Goal: Task Accomplishment & Management: Complete application form

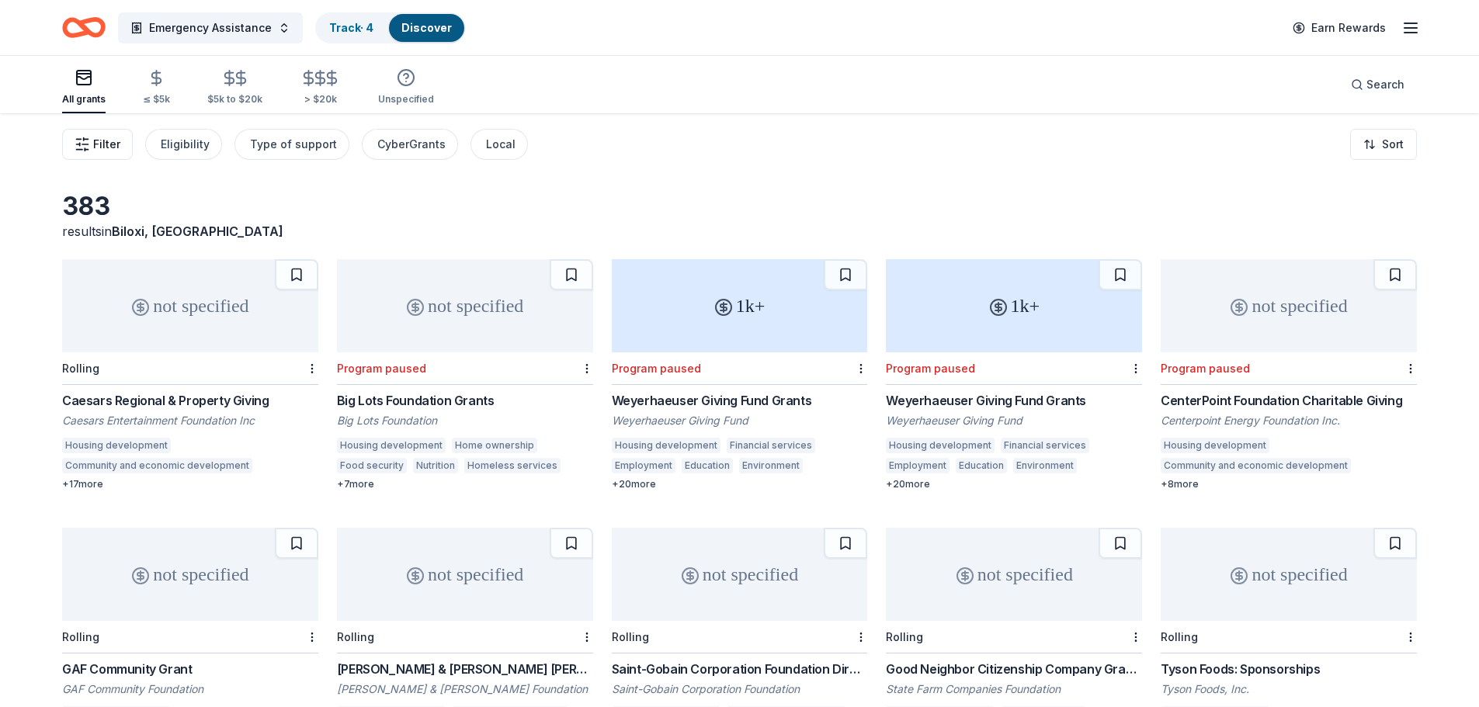
click at [77, 144] on icon "button" at bounding box center [83, 145] width 16 height 16
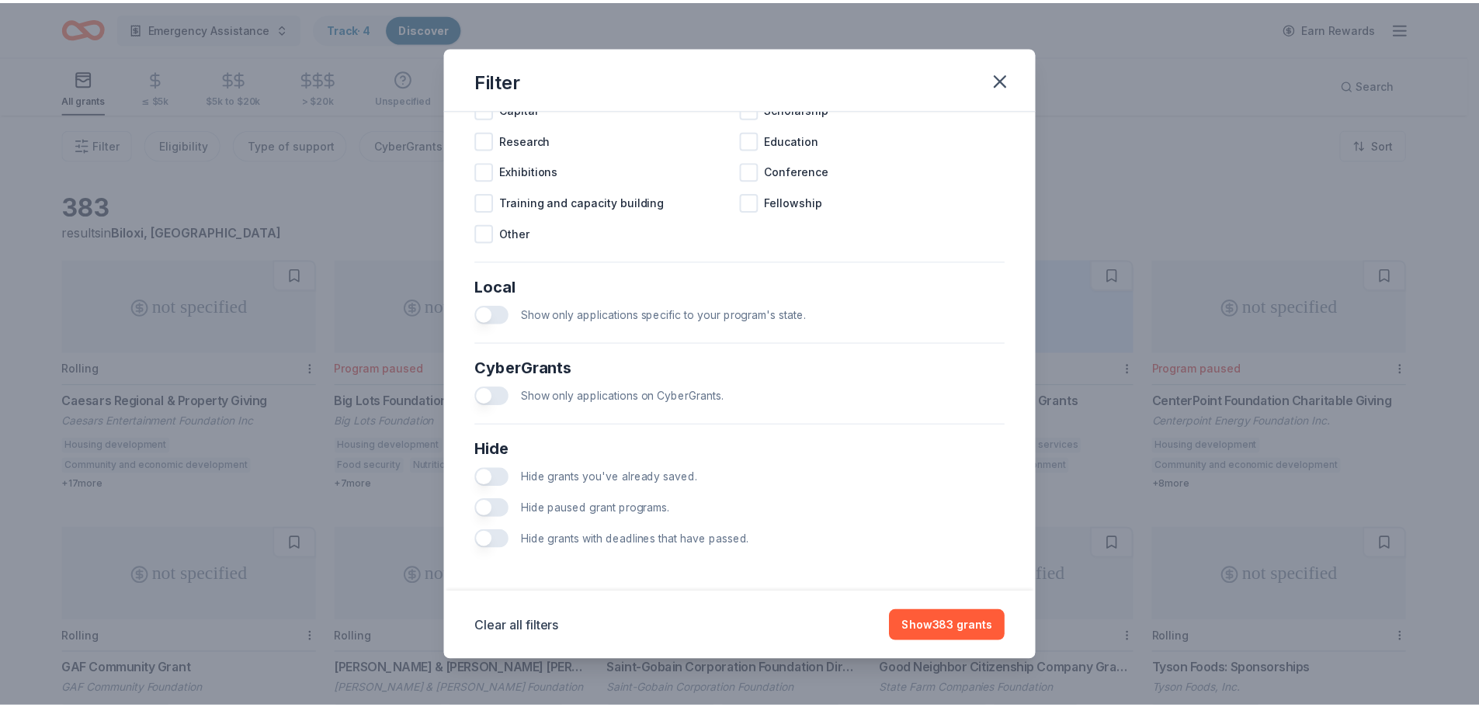
scroll to position [735, 0]
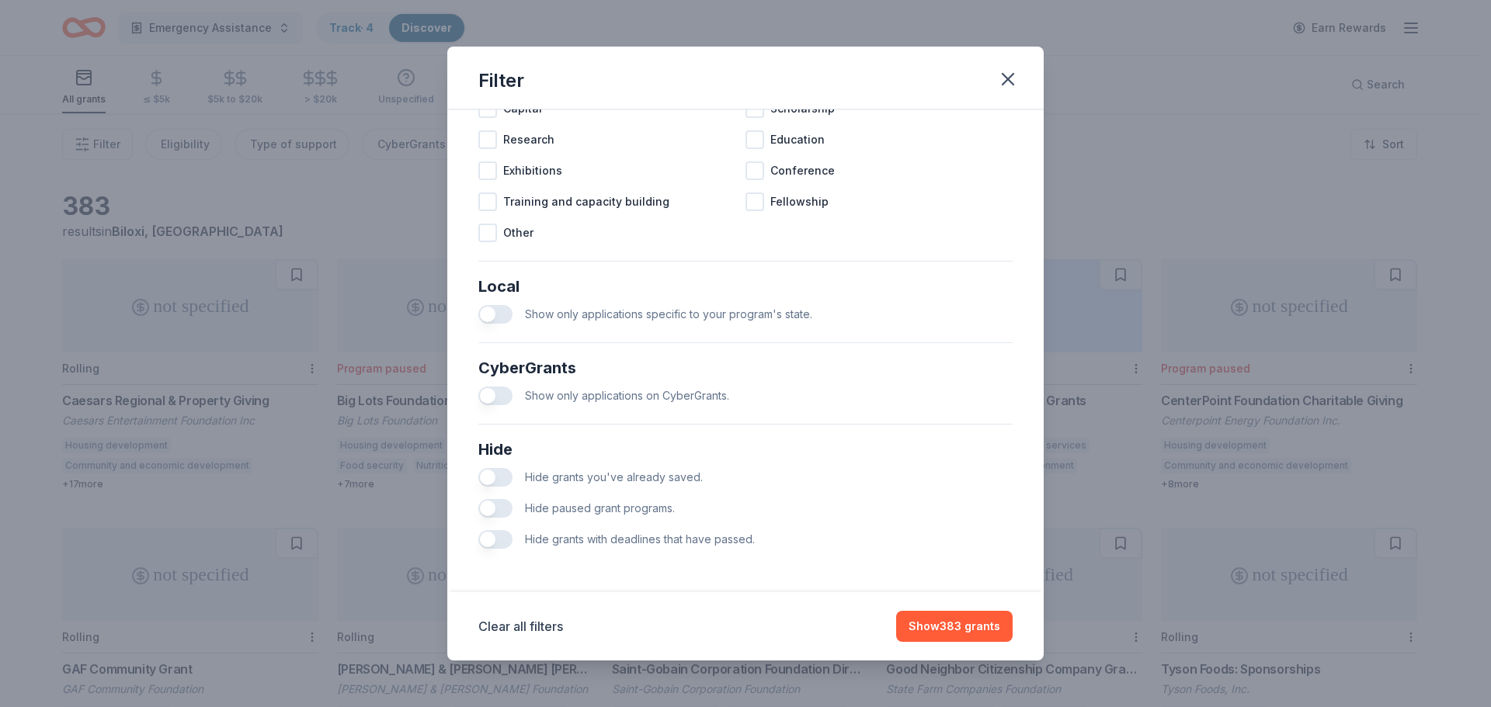
click at [638, 546] on span "Hide grants with deadlines that have passed." at bounding box center [640, 539] width 230 height 13
click at [498, 549] on button "button" at bounding box center [495, 539] width 34 height 19
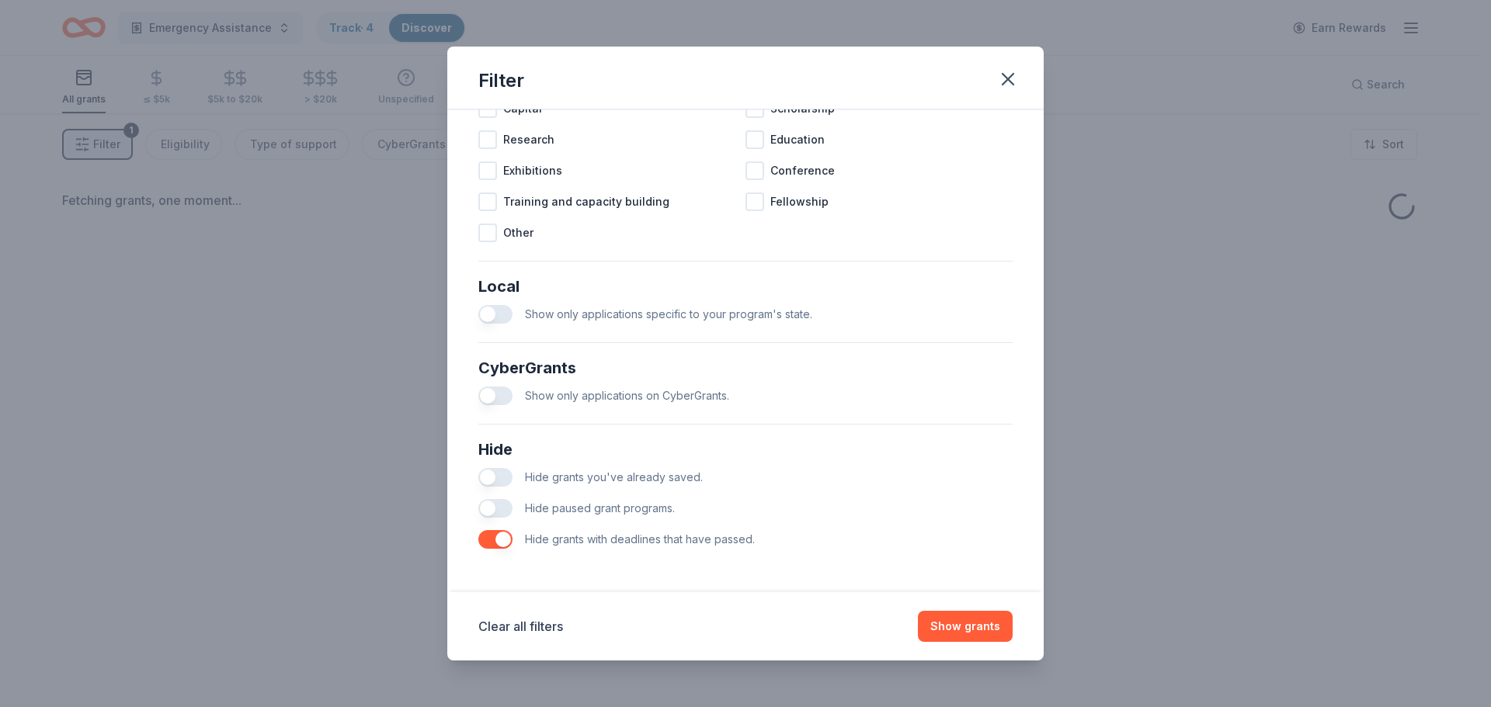
click at [492, 518] on button "button" at bounding box center [495, 508] width 34 height 19
click at [973, 634] on button "Show grants" at bounding box center [965, 626] width 95 height 31
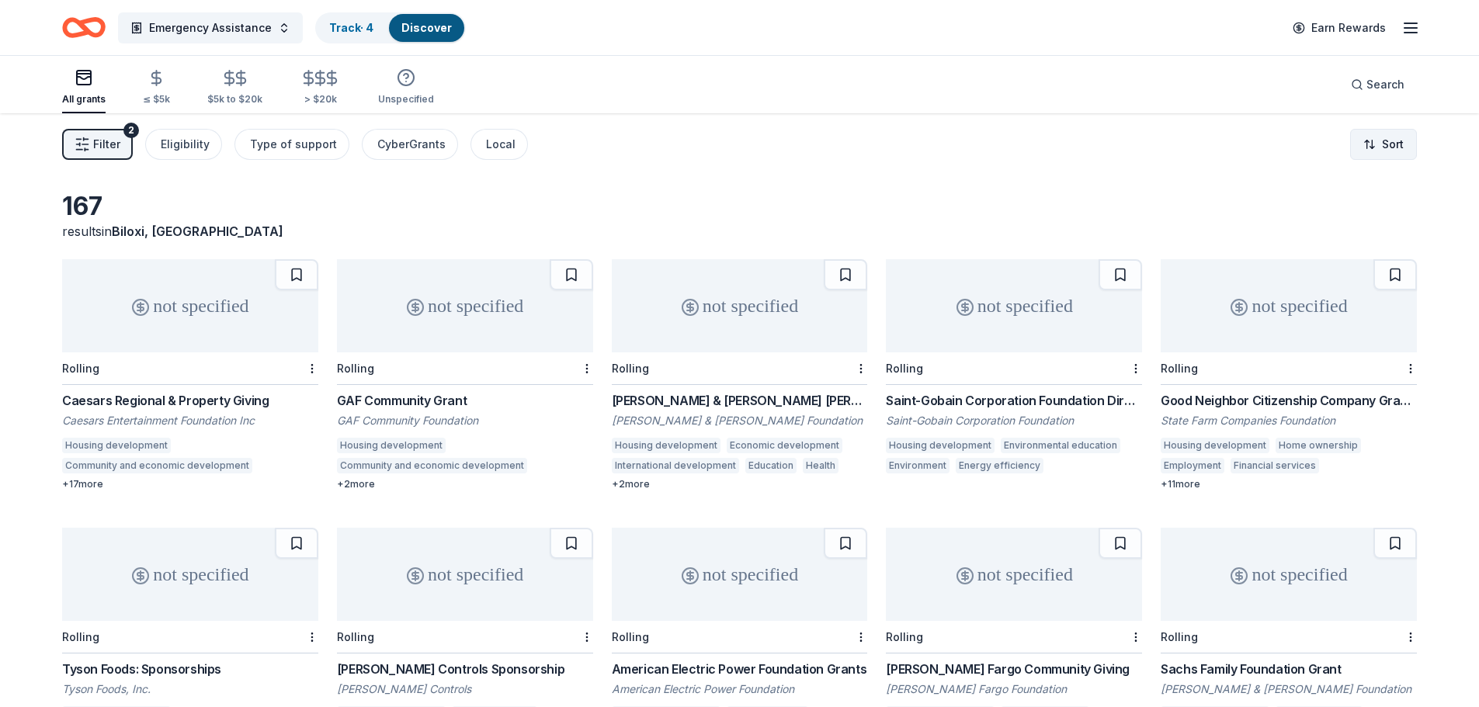
click at [1373, 152] on html "Emergency Assistance Track · 4 Discover Earn Rewards All grants ≤ $5k $5k to $2…" at bounding box center [739, 353] width 1479 height 707
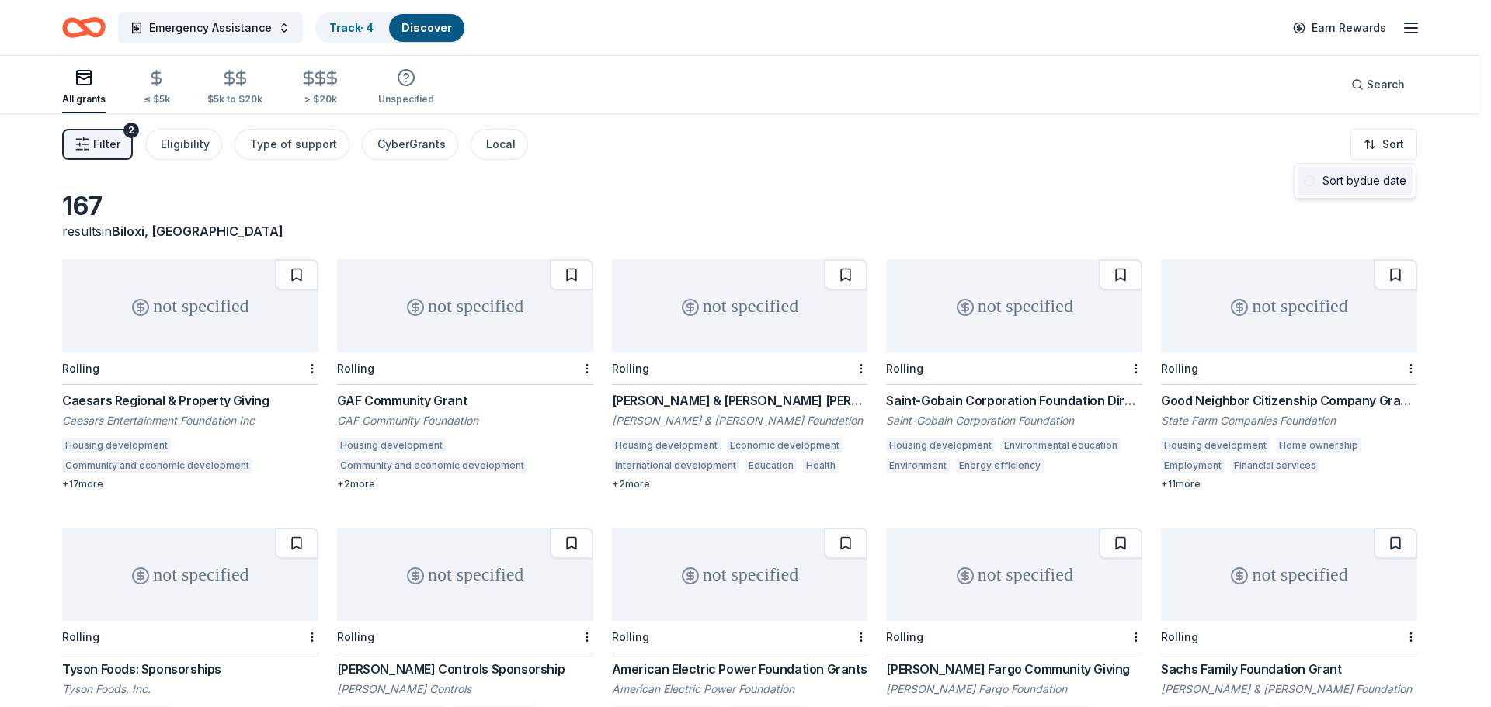
click at [1362, 189] on div "Sort by due date" at bounding box center [1355, 181] width 115 height 28
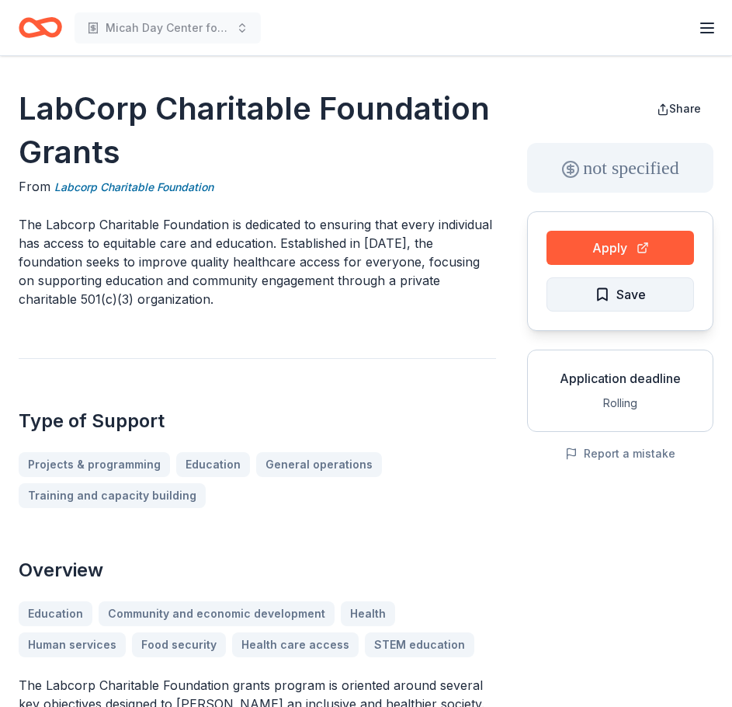
click at [644, 303] on span "Save" at bounding box center [632, 294] width 30 height 20
click at [644, 303] on html "Micah Day Center for the Unsheltered Earn Rewards LabCorp Charitable Foundation…" at bounding box center [366, 353] width 732 height 707
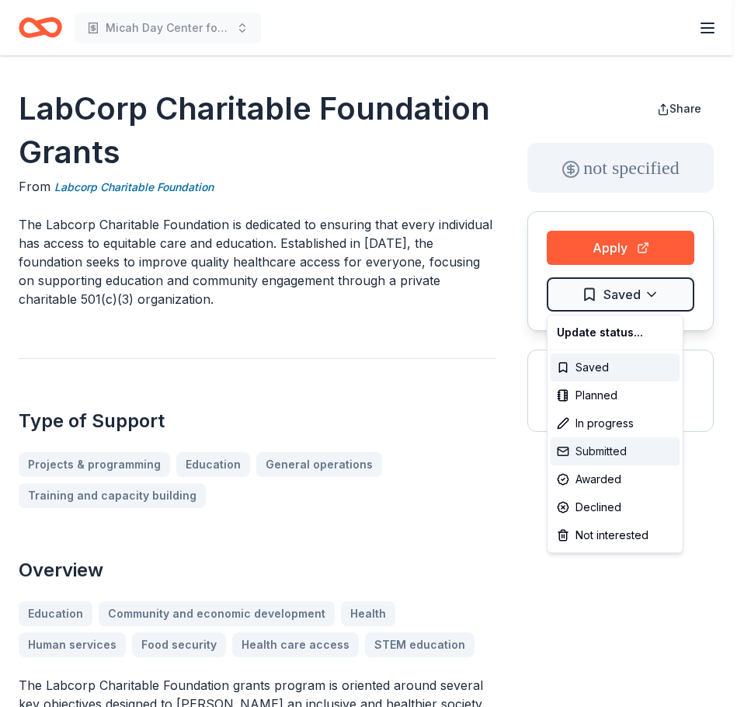
click at [572, 444] on div "Submitted" at bounding box center [615, 451] width 129 height 28
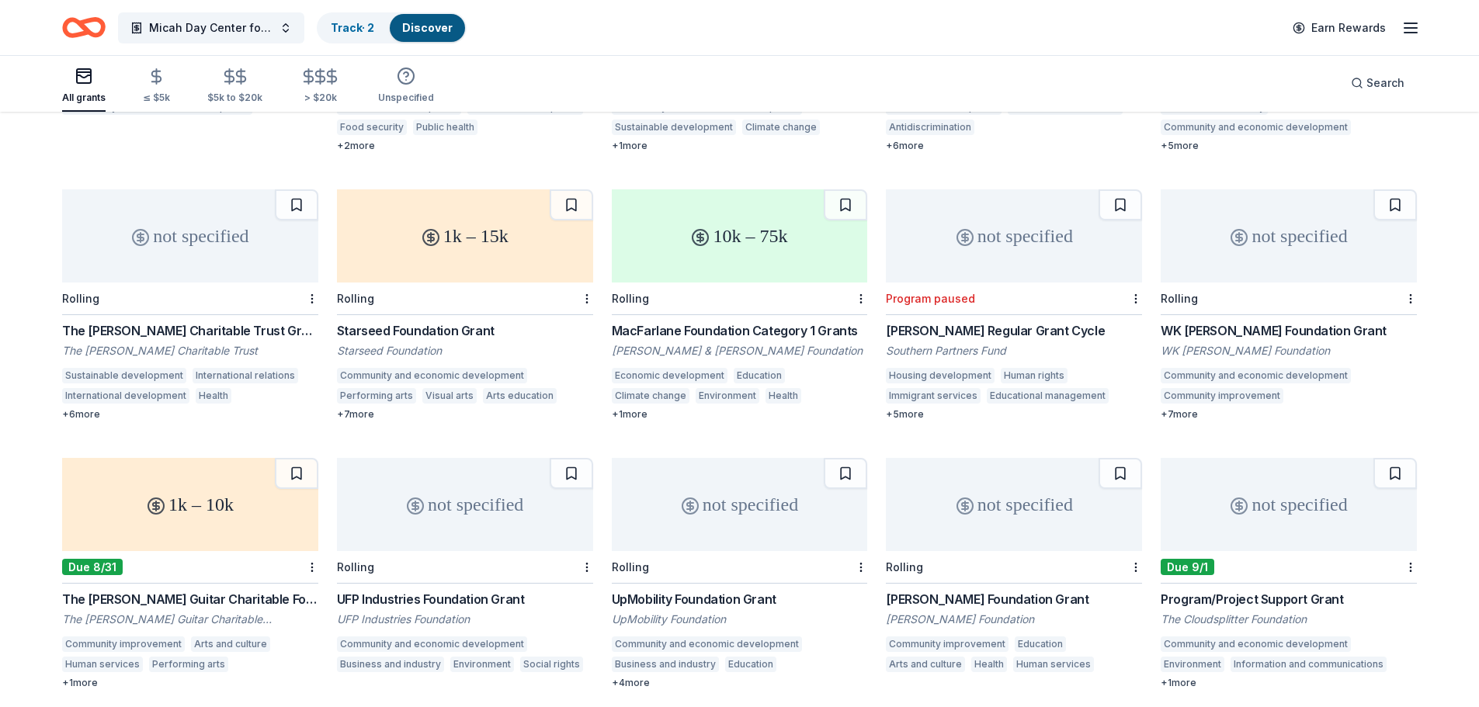
scroll to position [2489, 0]
click at [173, 19] on span "Micah Day Center for the Unsheltered" at bounding box center [211, 28] width 124 height 19
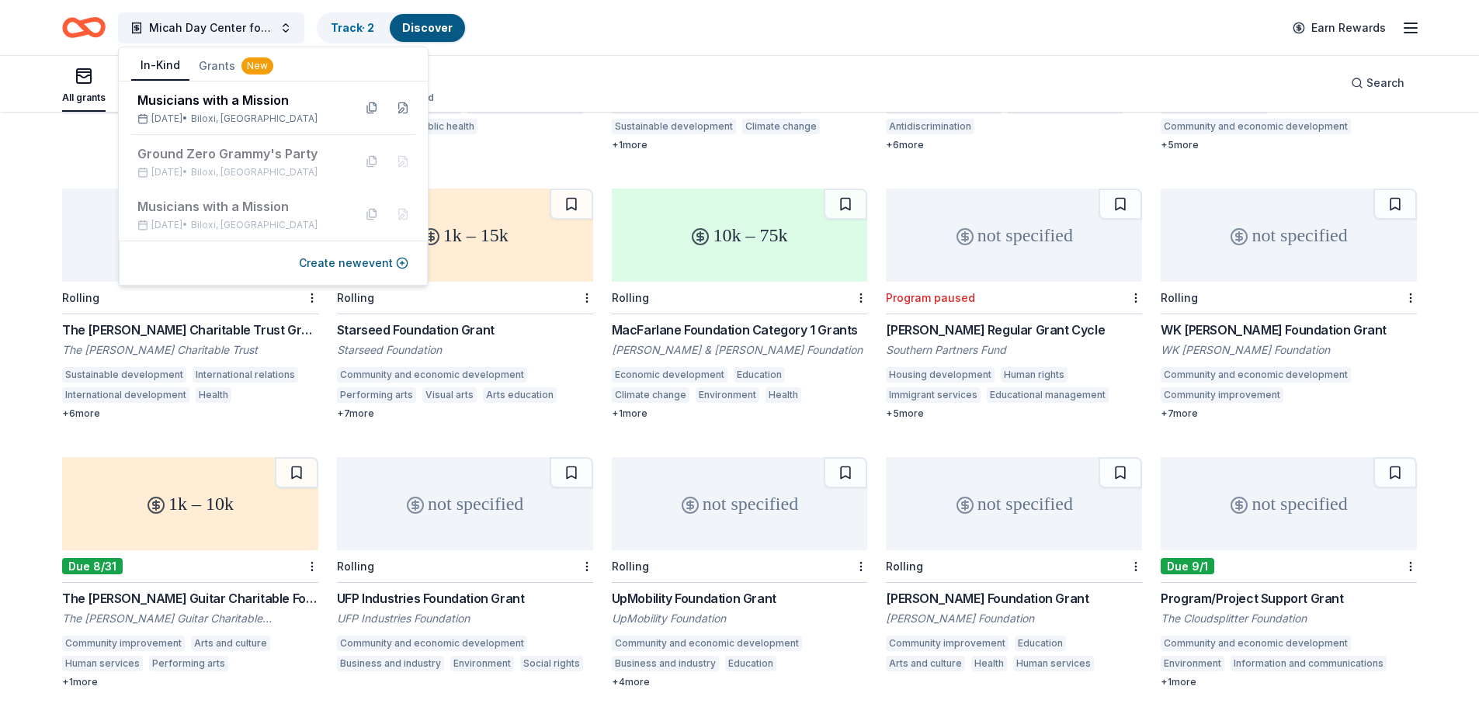
click at [162, 71] on button "In-Kind" at bounding box center [160, 66] width 58 height 30
click at [176, 114] on div "Sep 11, 2025 • Biloxi, MS" at bounding box center [238, 119] width 203 height 12
click at [287, 107] on div "Musicians with a Mission" at bounding box center [238, 100] width 203 height 19
click at [239, 99] on div "Musicians with a Mission" at bounding box center [238, 100] width 203 height 19
click at [189, 92] on div "Musicians with a Mission" at bounding box center [238, 100] width 203 height 19
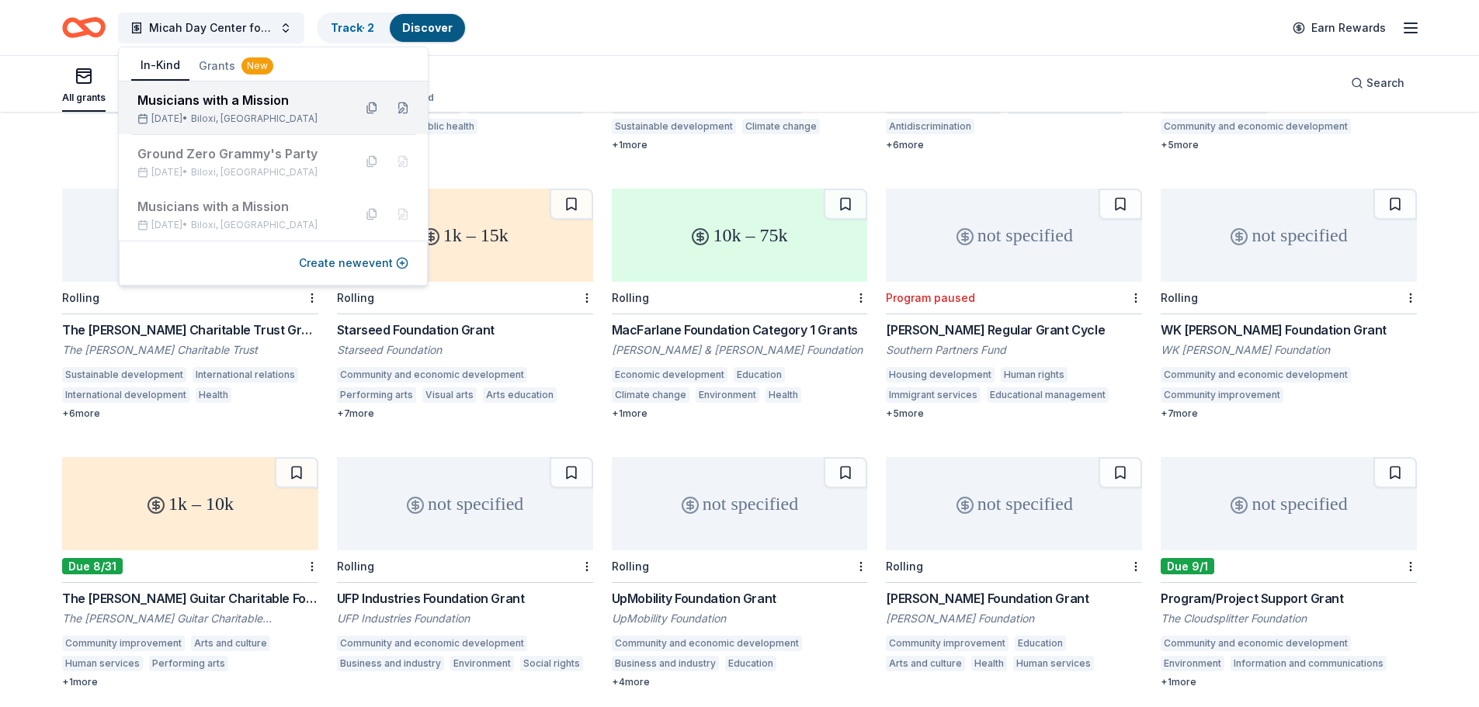
click at [189, 92] on div "Musicians with a Mission" at bounding box center [238, 100] width 203 height 19
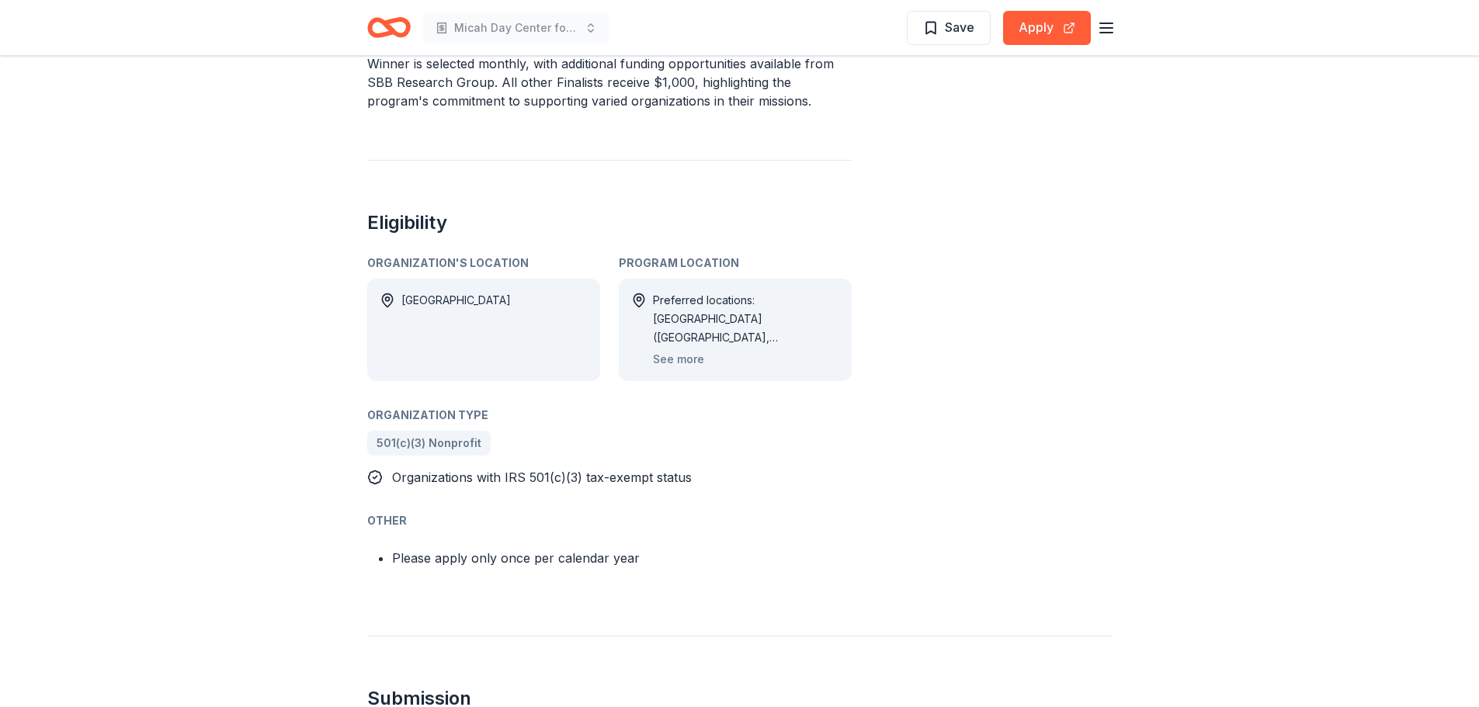
scroll to position [659, 0]
click at [678, 362] on button "See more" at bounding box center [678, 358] width 51 height 19
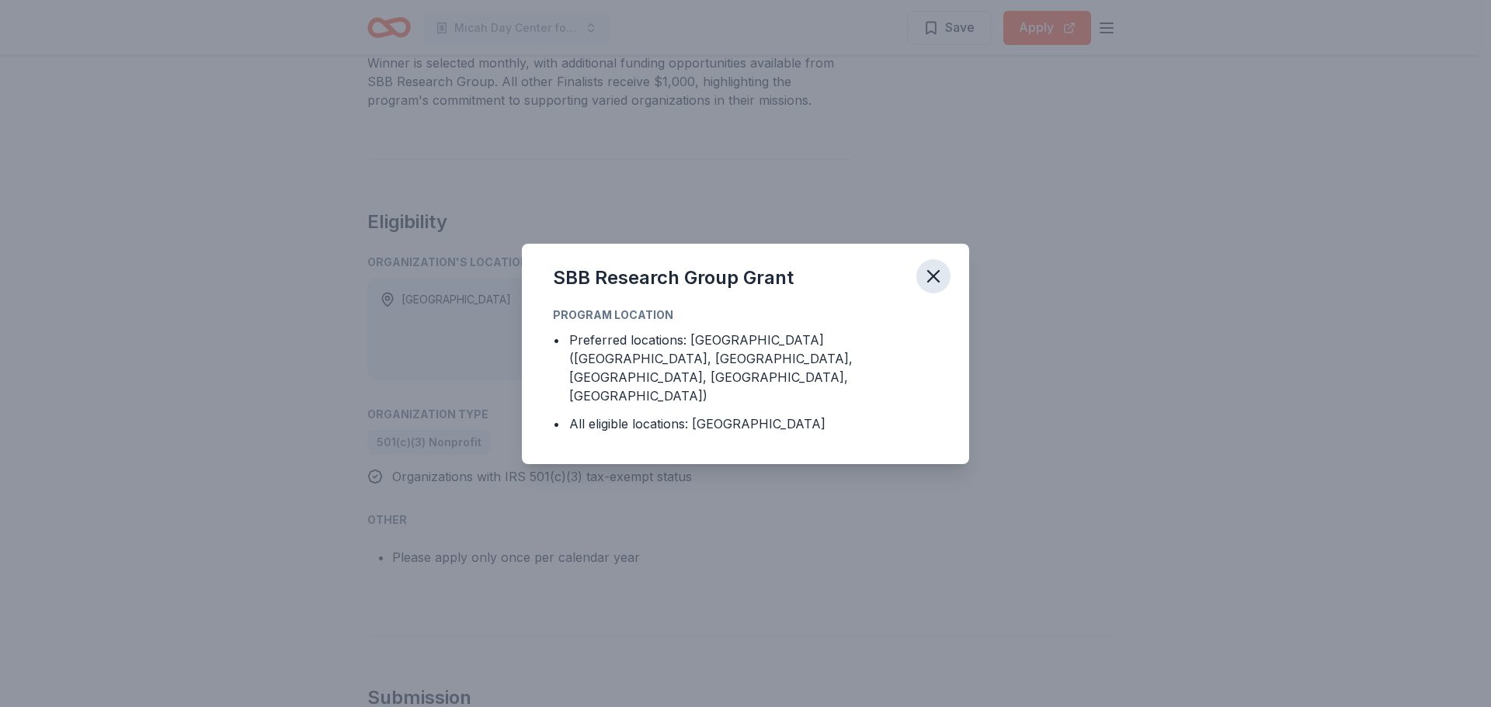
click at [928, 282] on icon "button" at bounding box center [933, 276] width 11 height 11
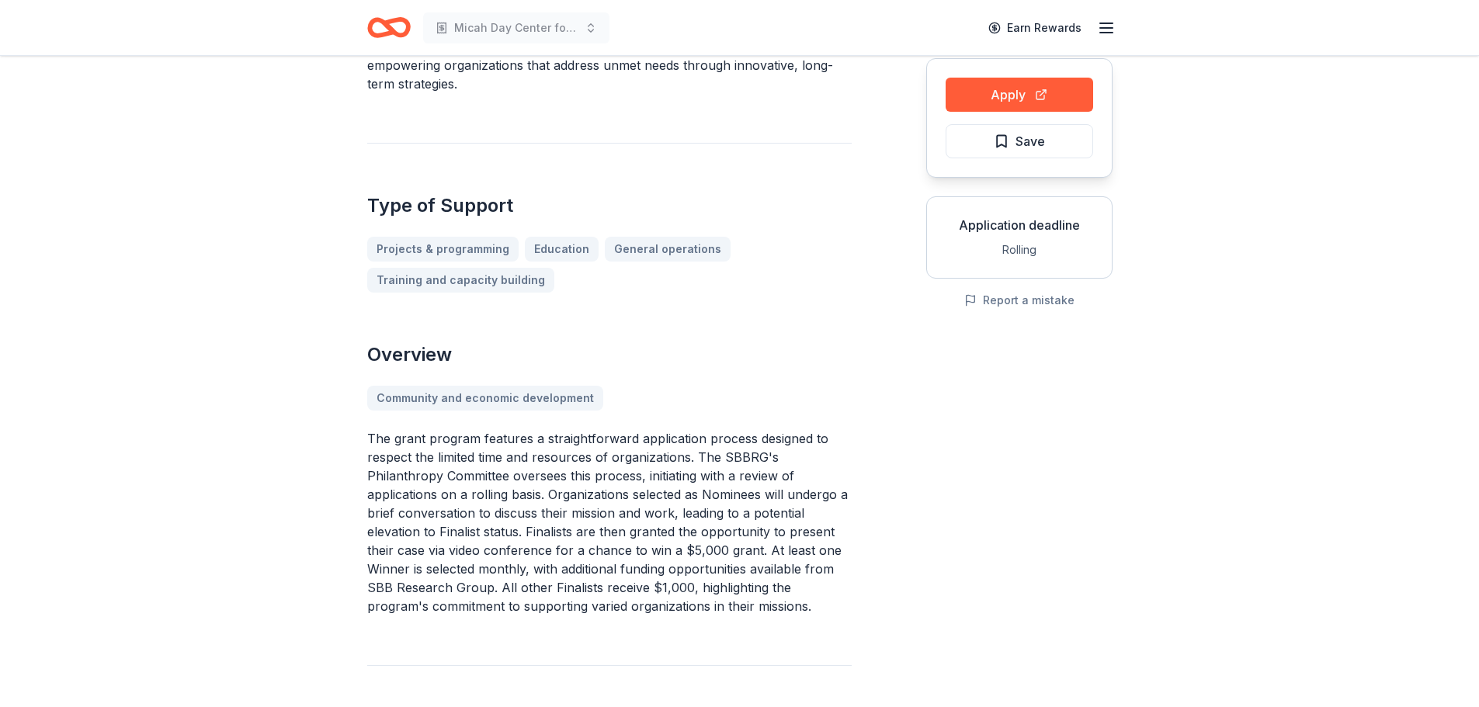
scroll to position [150, 0]
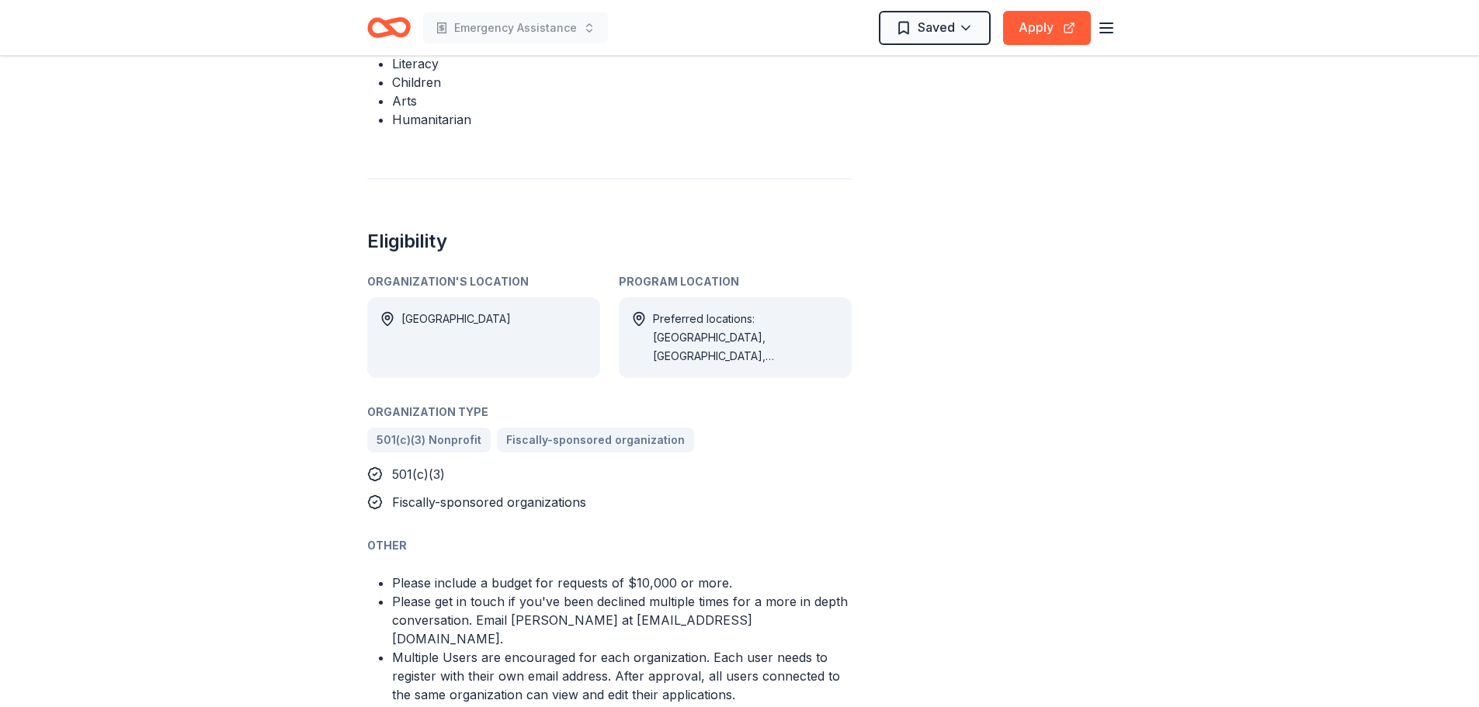
scroll to position [678, 0]
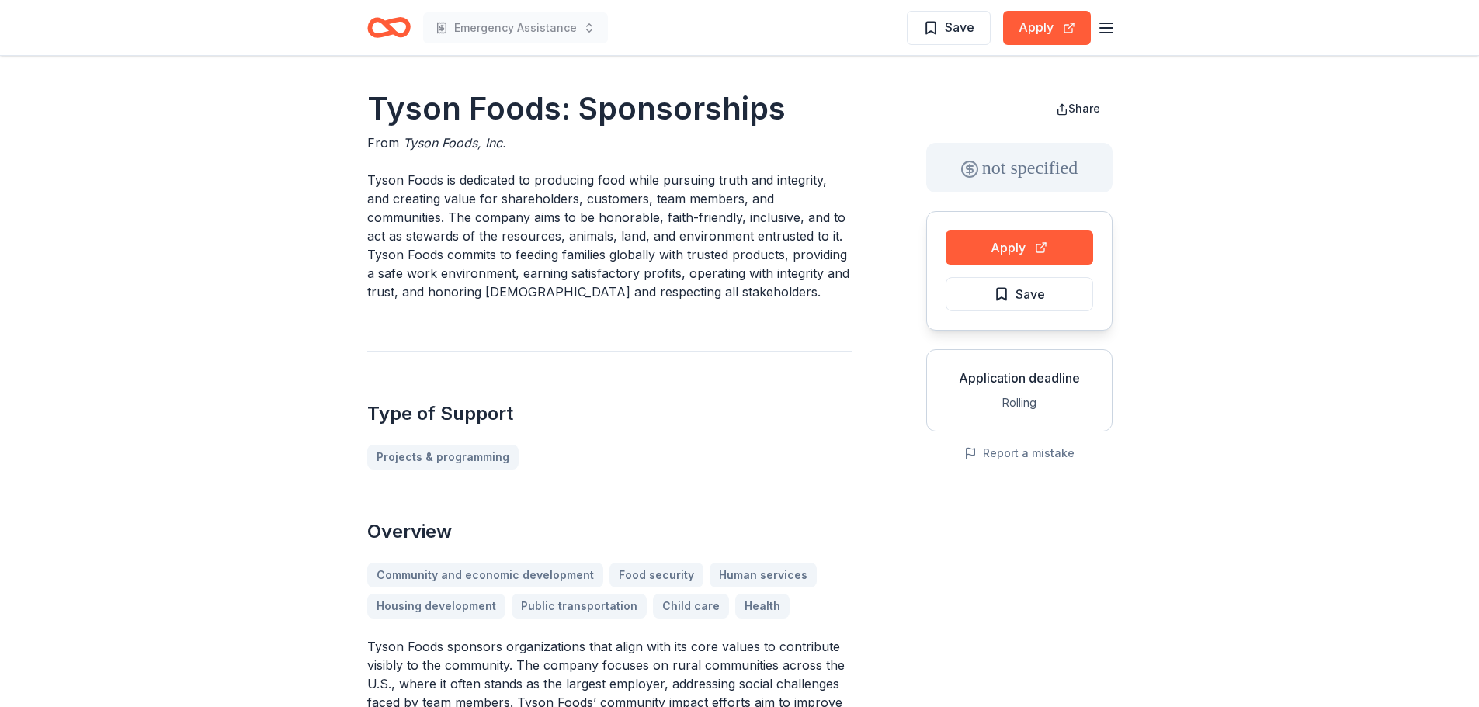
scroll to position [276, 0]
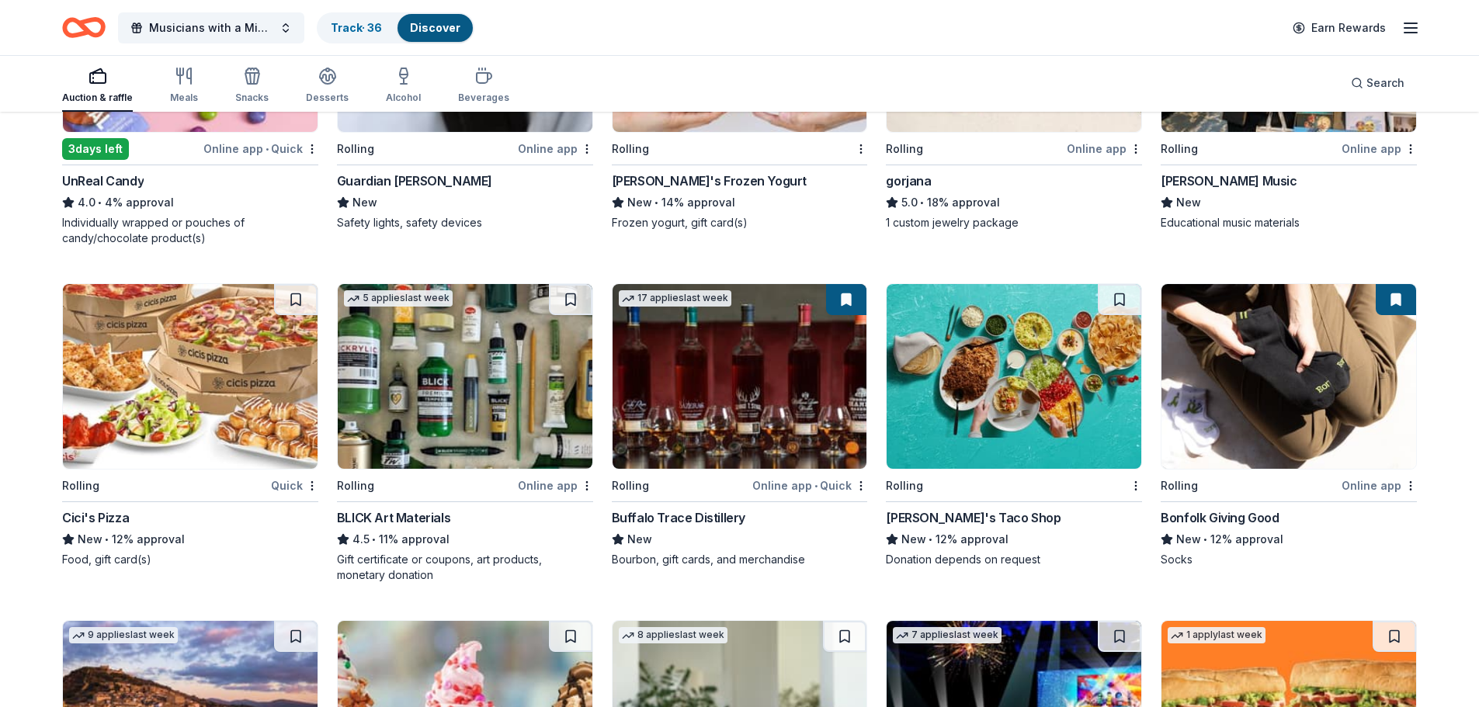
scroll to position [2331, 0]
click at [634, 363] on img at bounding box center [740, 375] width 255 height 185
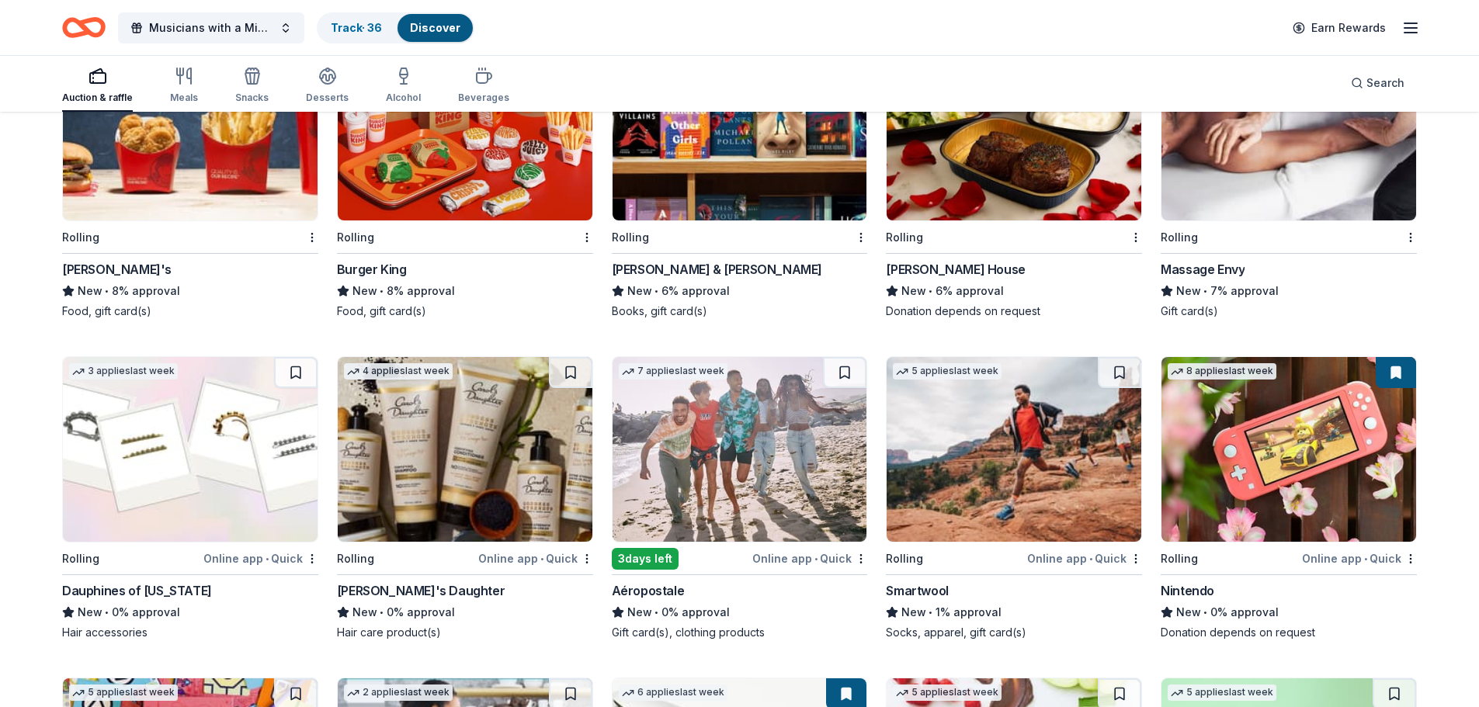
scroll to position [7018, 0]
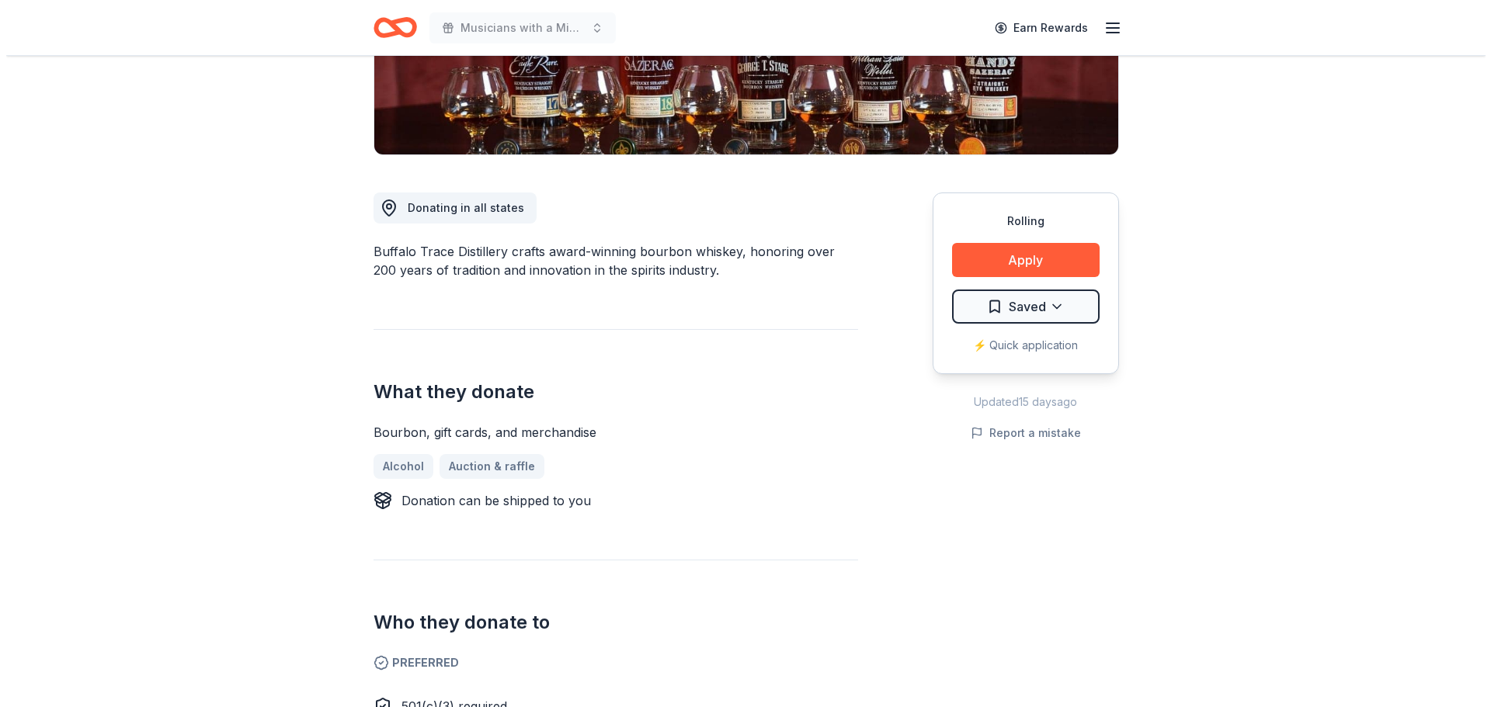
scroll to position [278, 0]
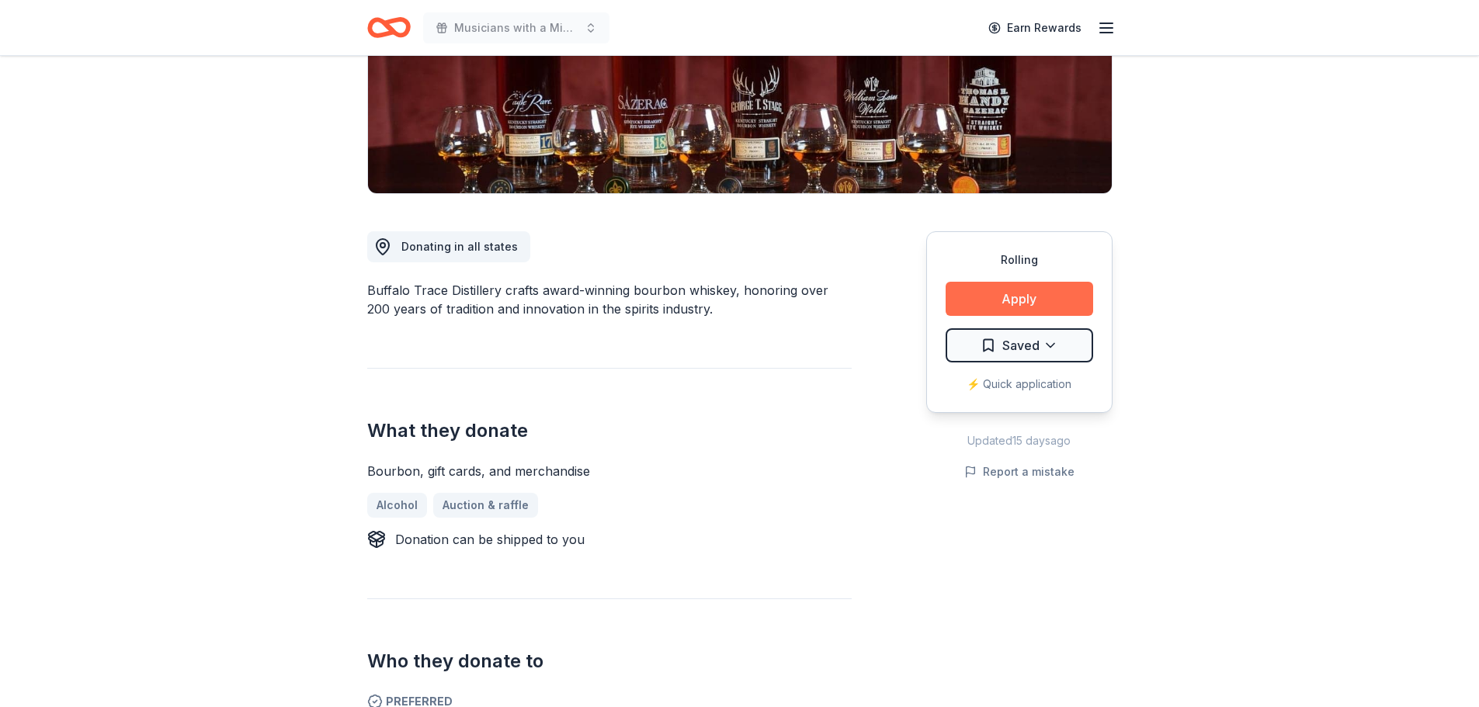
click at [975, 301] on button "Apply" at bounding box center [1020, 299] width 148 height 34
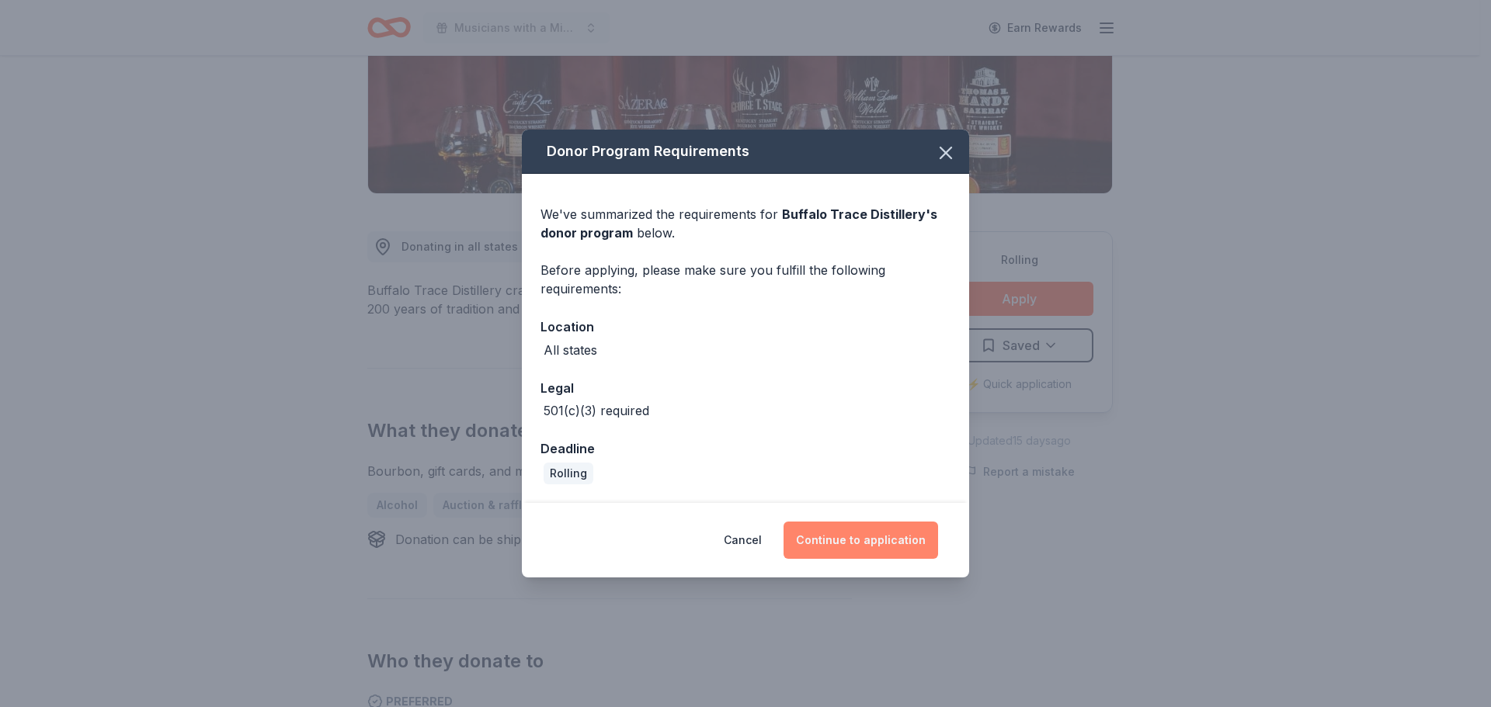
click at [841, 547] on button "Continue to application" at bounding box center [860, 540] width 155 height 37
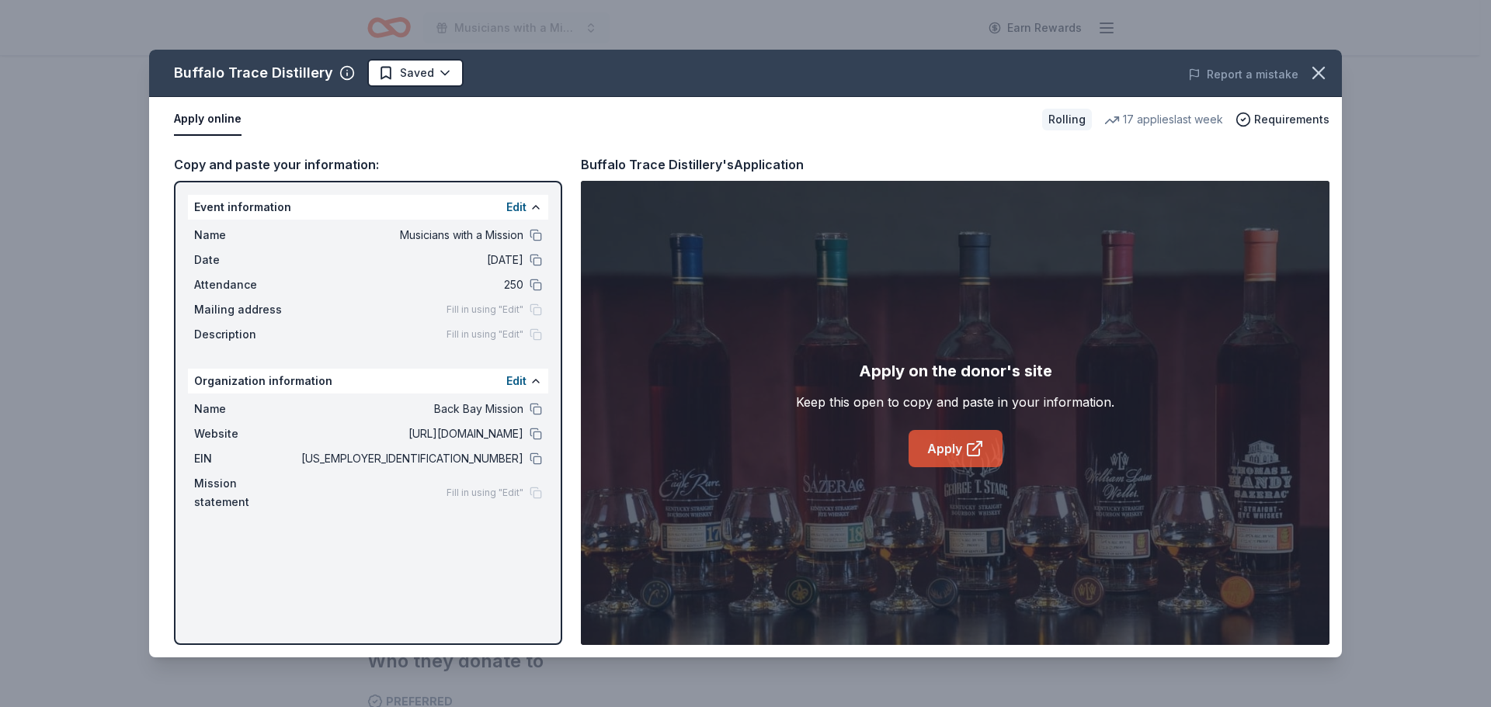
click at [957, 436] on link "Apply" at bounding box center [956, 448] width 94 height 37
click at [445, 65] on html "Musicians with a Mission Earn Rewards Rolling Share Buffalo Trace Distillery Ne…" at bounding box center [745, 75] width 1491 height 707
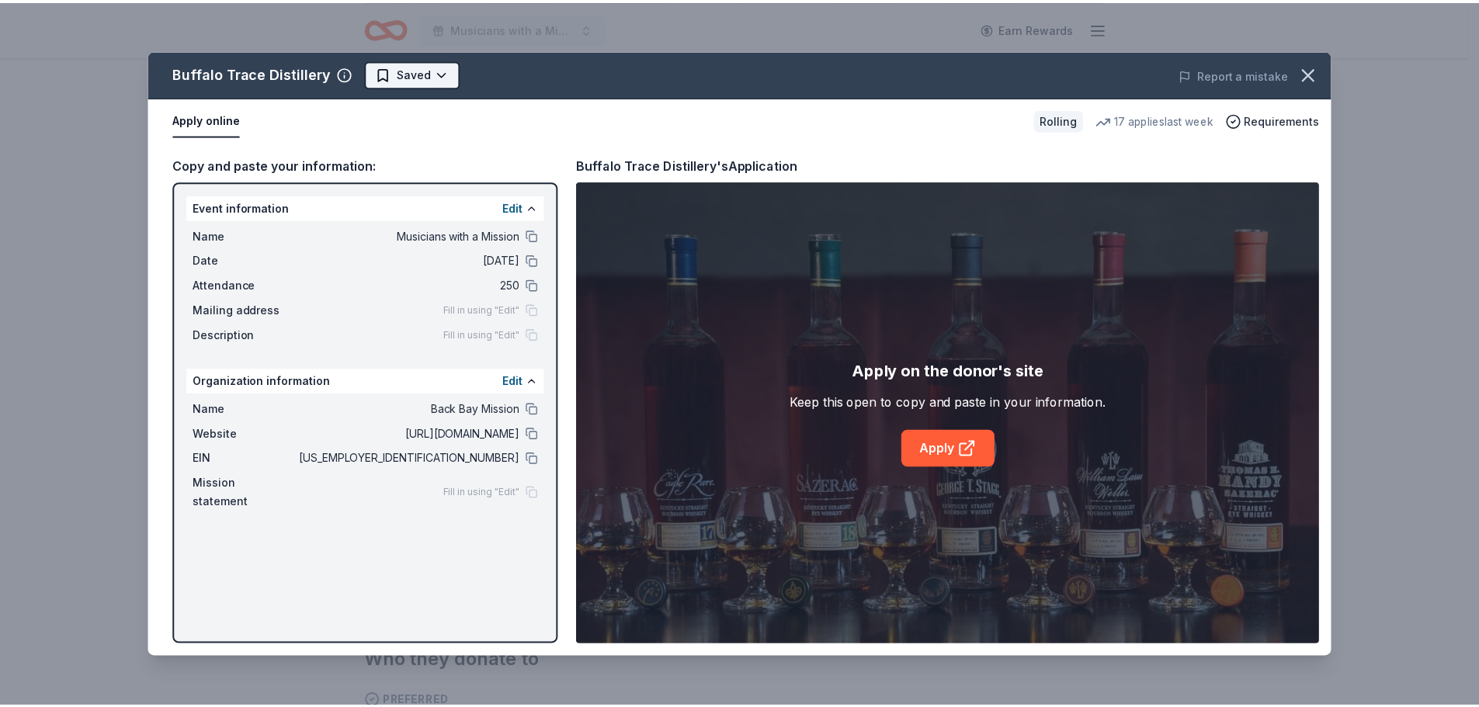
scroll to position [0, 0]
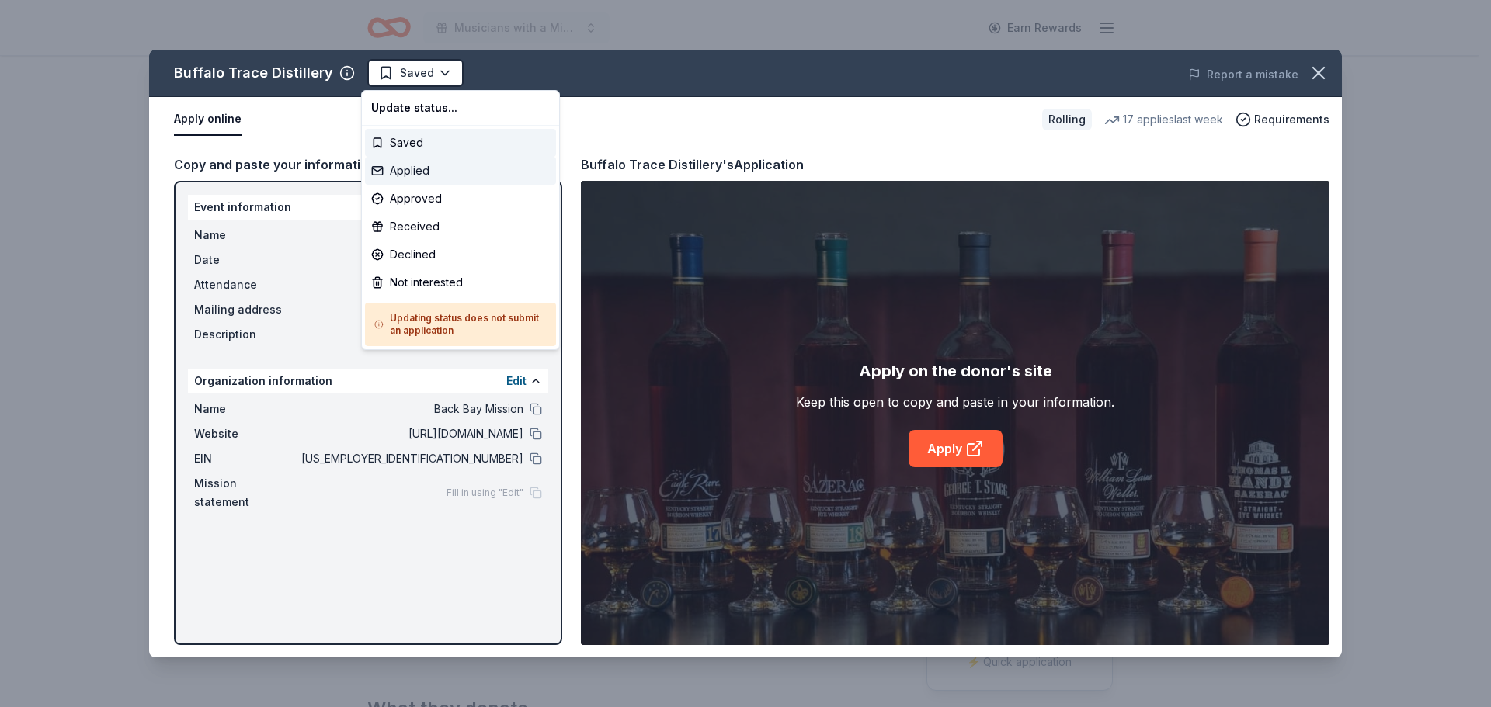
click at [434, 171] on div "Applied" at bounding box center [460, 171] width 191 height 28
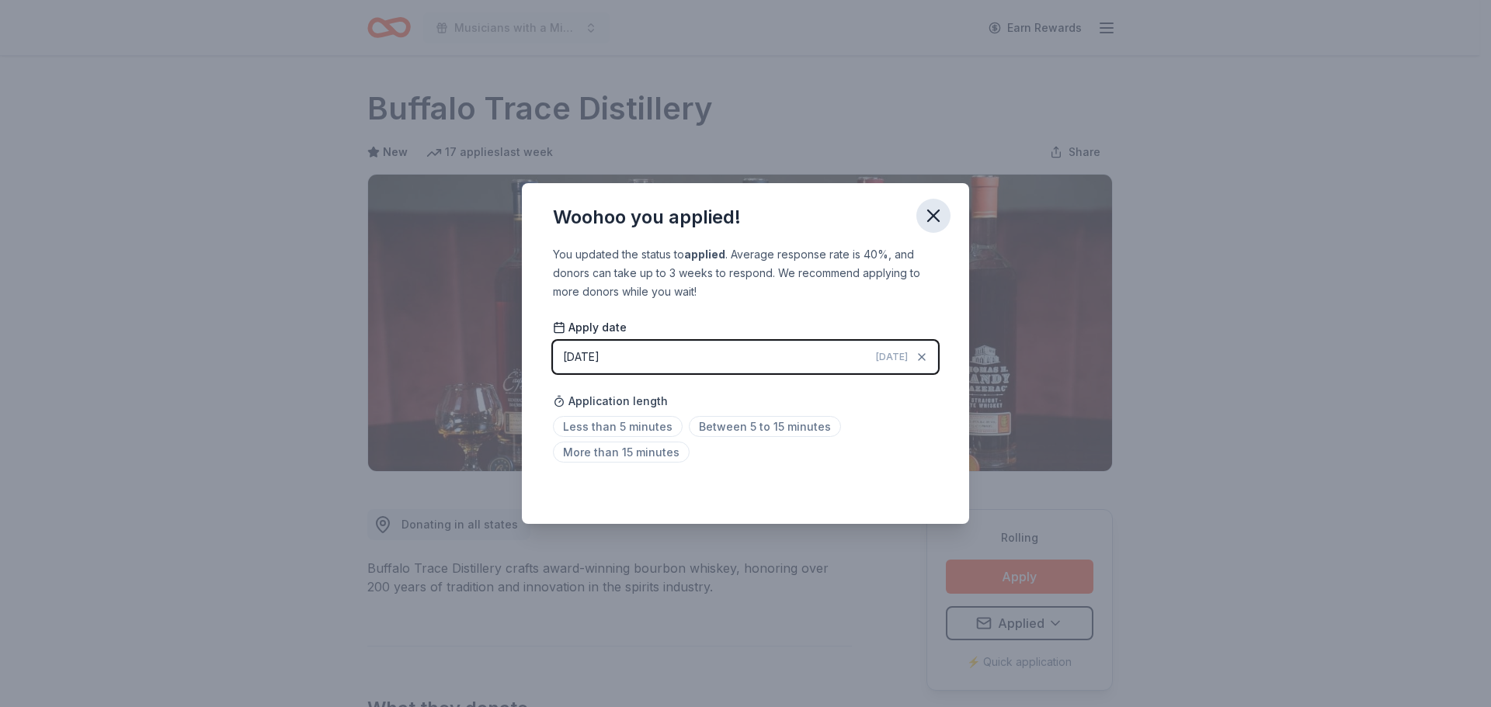
click at [947, 207] on button "button" at bounding box center [933, 216] width 34 height 34
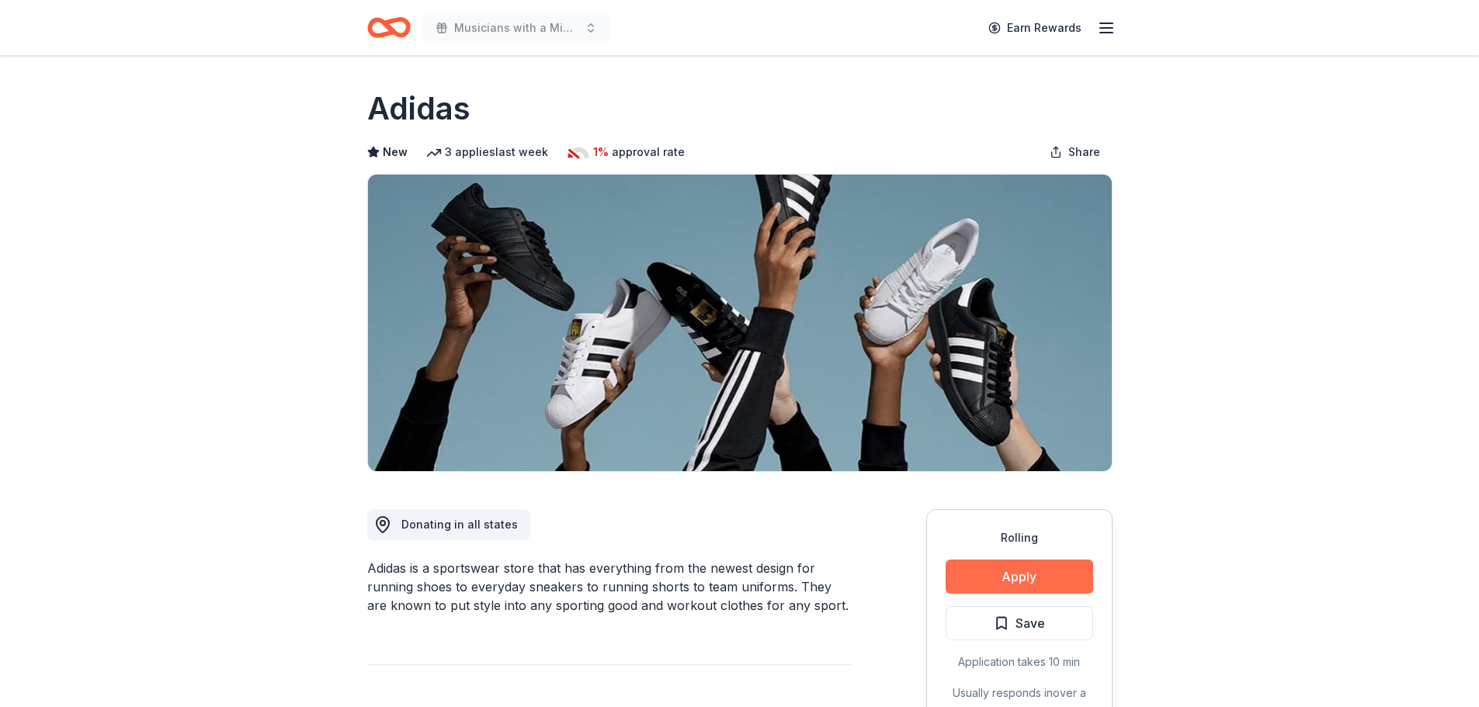
click at [990, 575] on button "Apply" at bounding box center [1020, 577] width 148 height 34
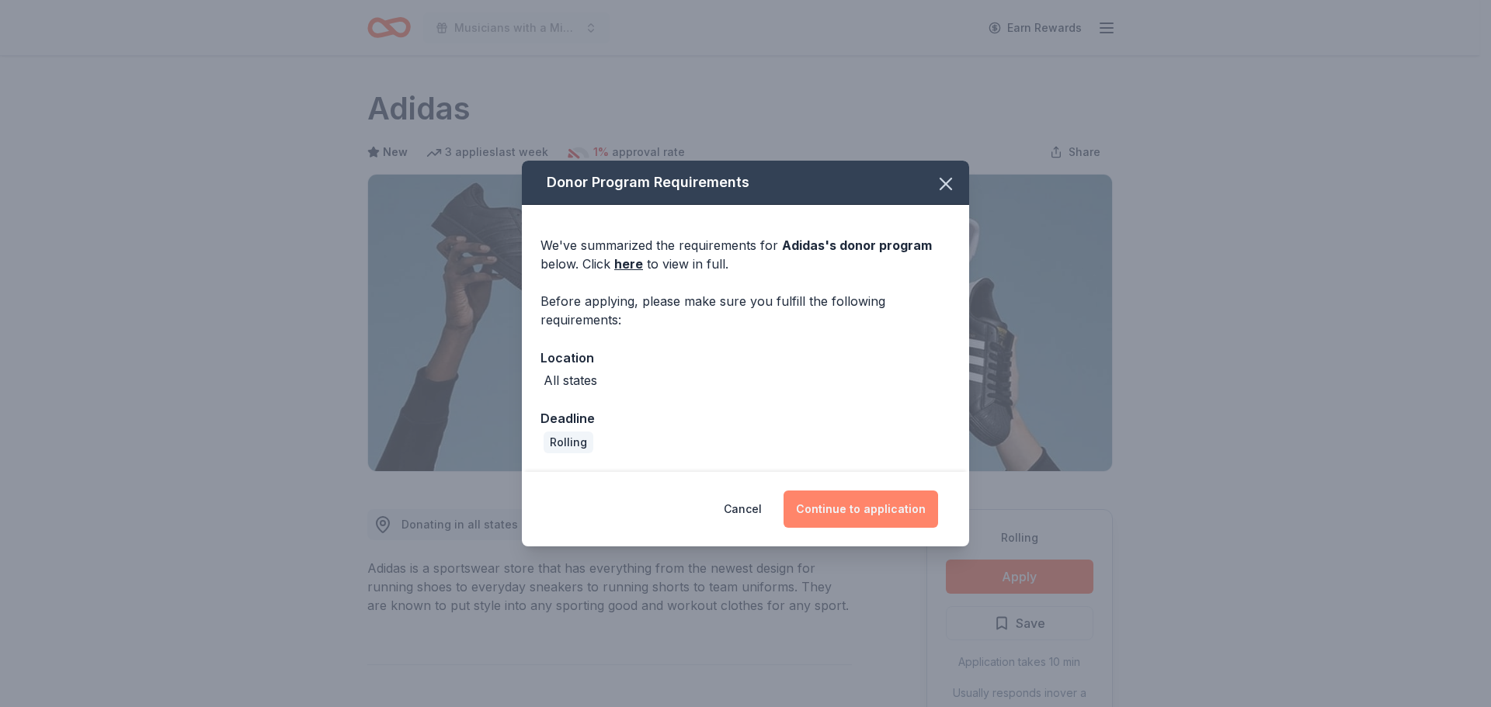
click at [877, 519] on button "Continue to application" at bounding box center [860, 509] width 155 height 37
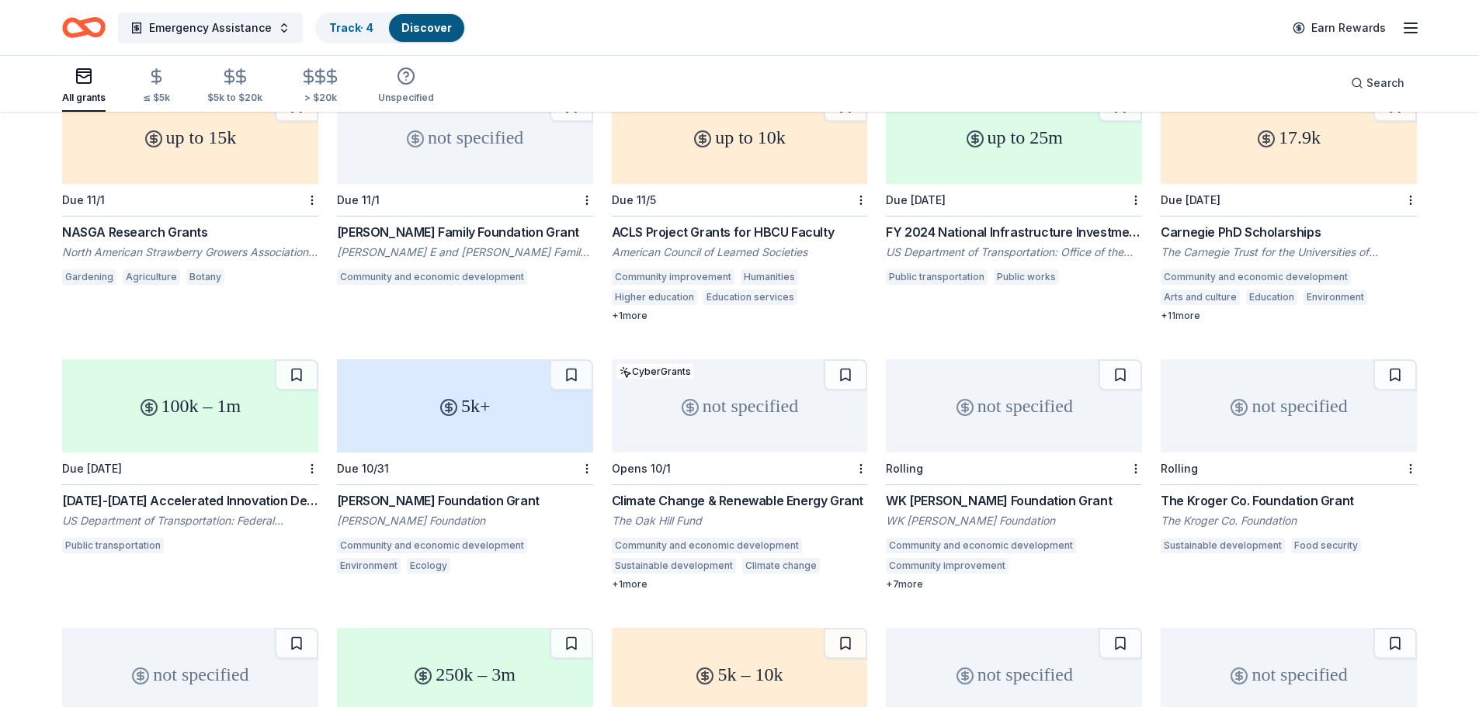
scroll to position [975, 0]
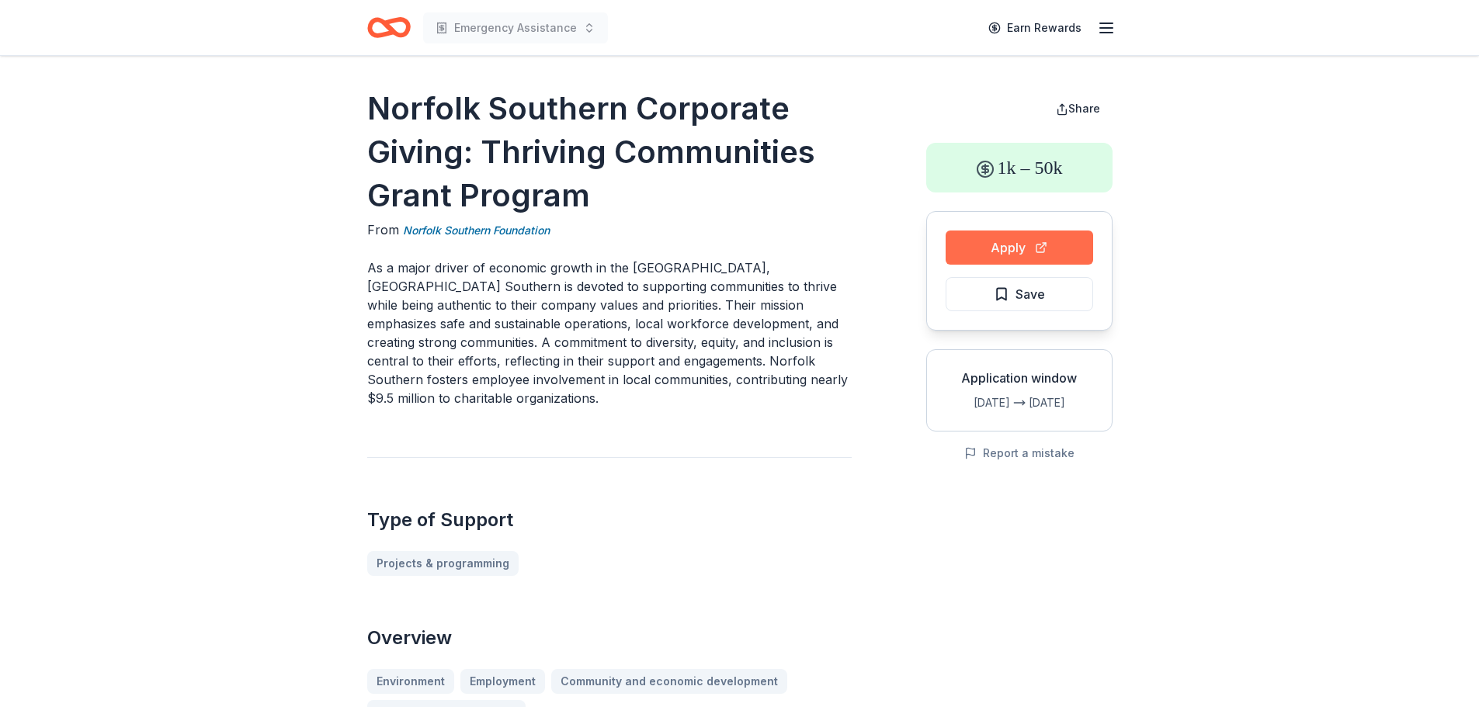
click at [1044, 262] on button "Apply" at bounding box center [1020, 248] width 148 height 34
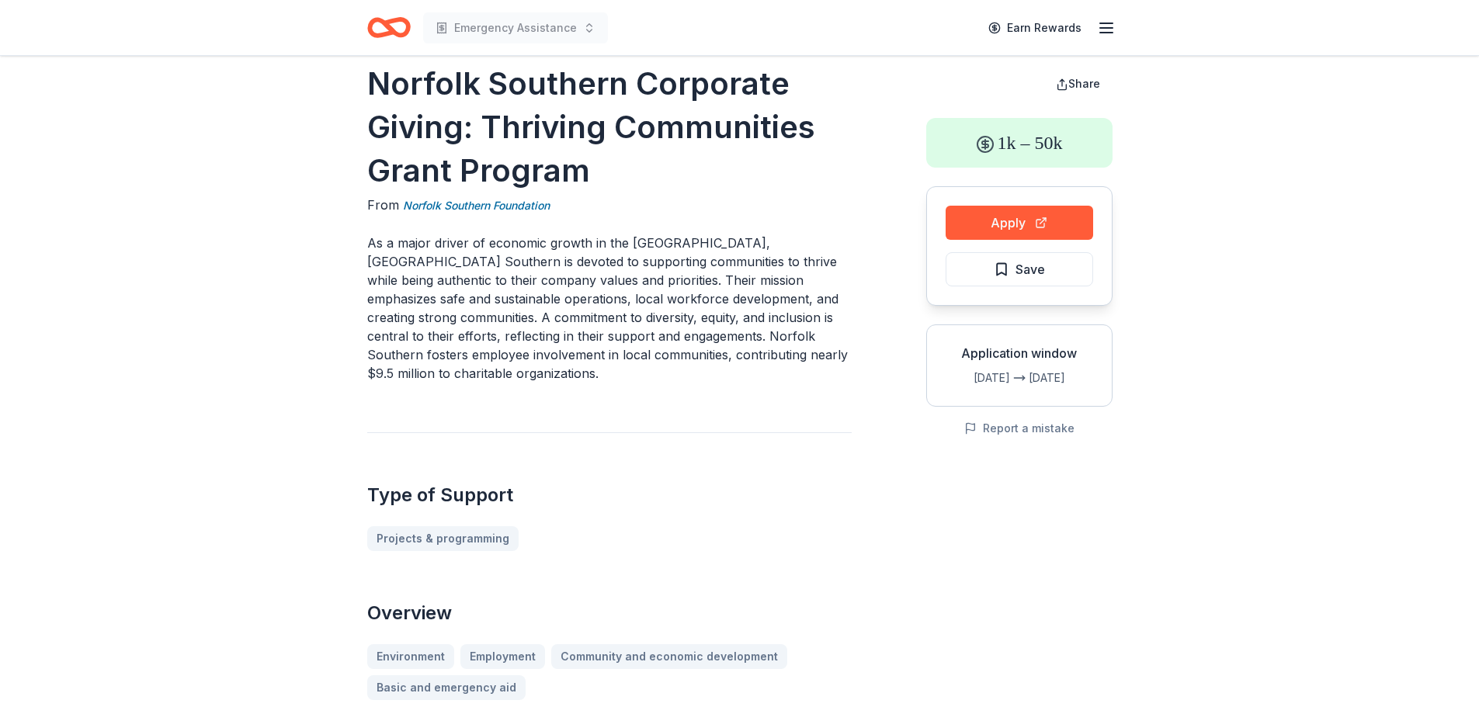
scroll to position [22, 0]
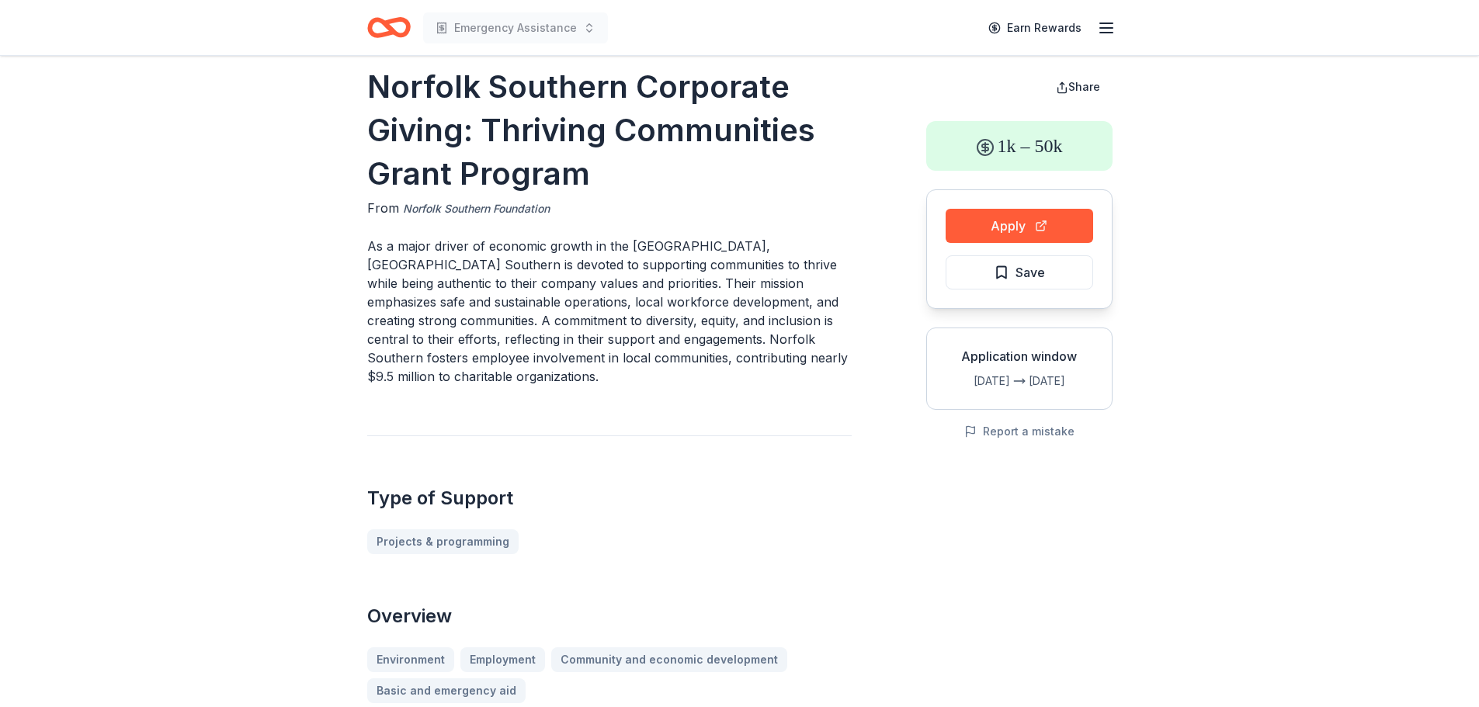
drag, startPoint x: 808, startPoint y: 262, endPoint x: 502, endPoint y: 208, distance: 310.6
click at [502, 208] on link "Norfolk Southern Foundation" at bounding box center [476, 209] width 147 height 19
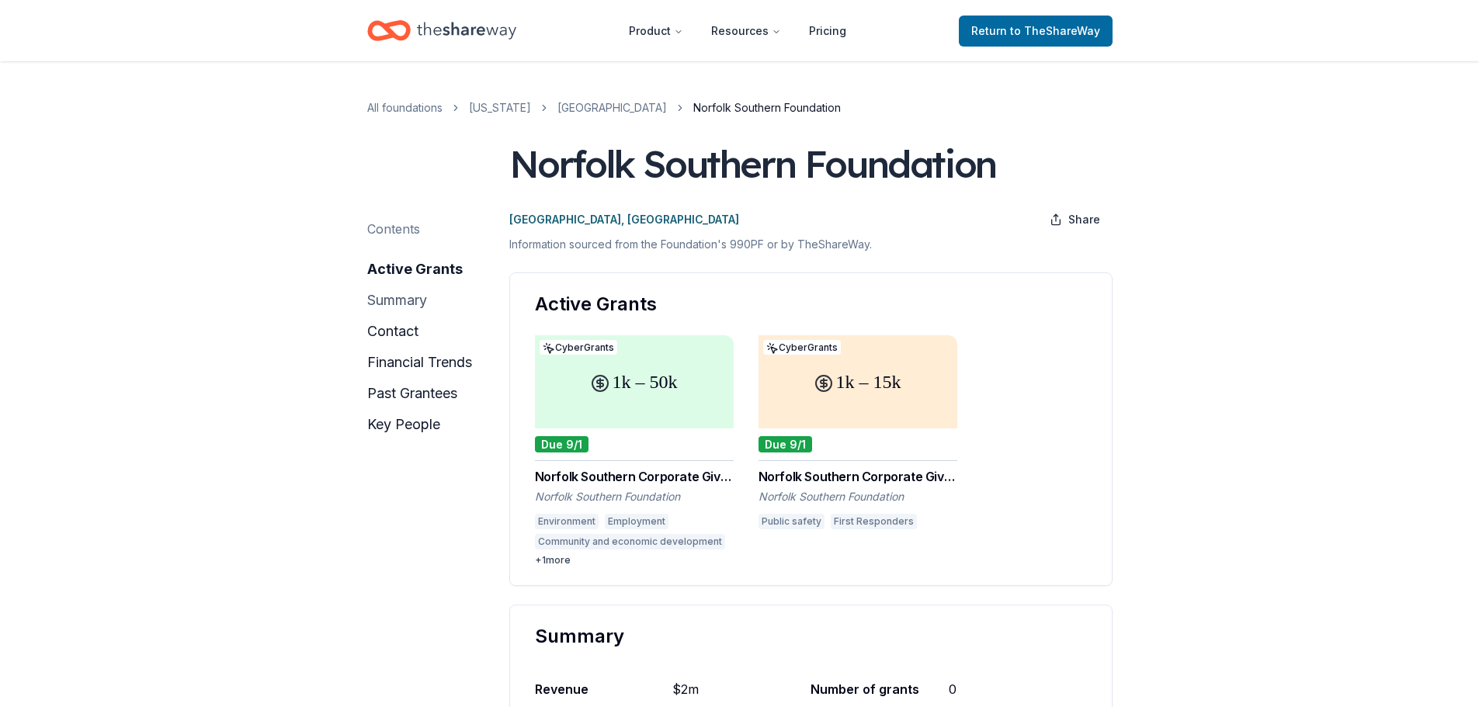
click at [391, 297] on button "summary" at bounding box center [397, 300] width 60 height 25
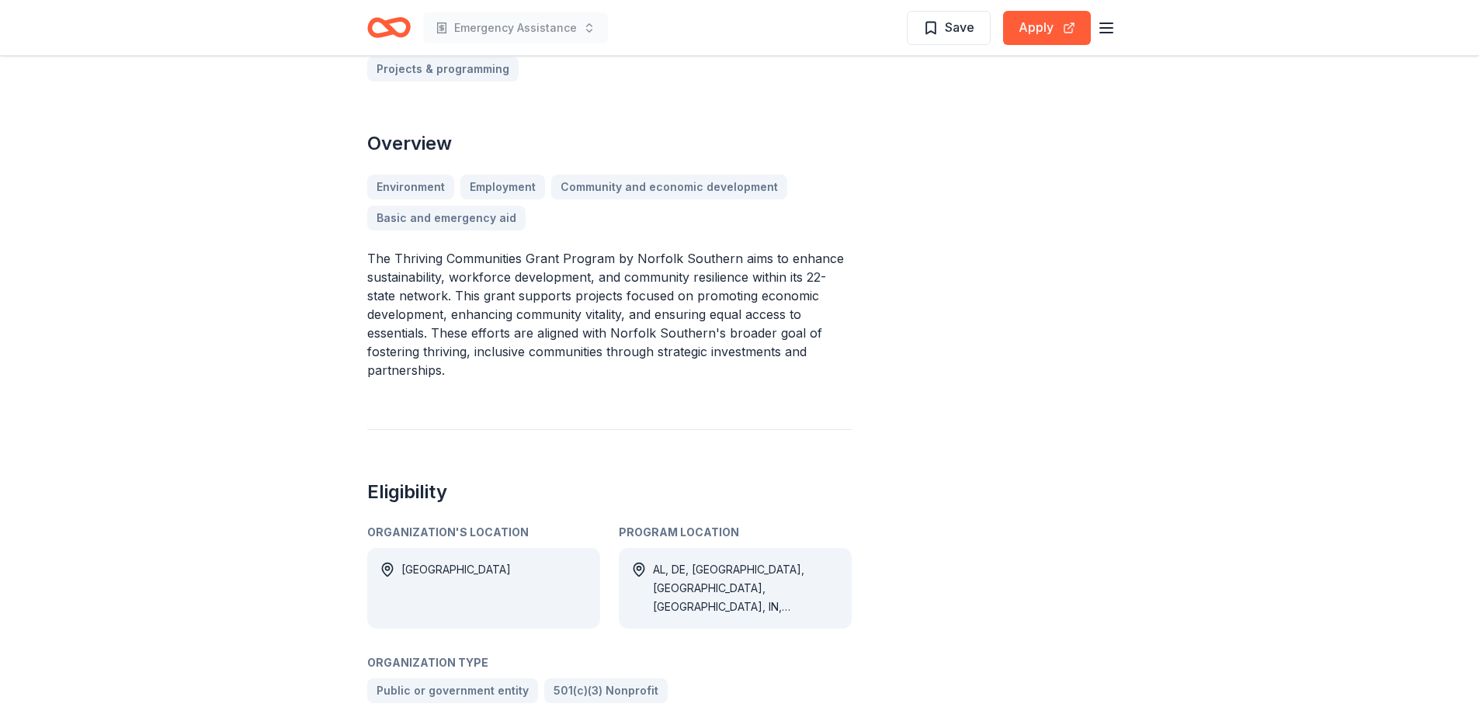
scroll to position [495, 0]
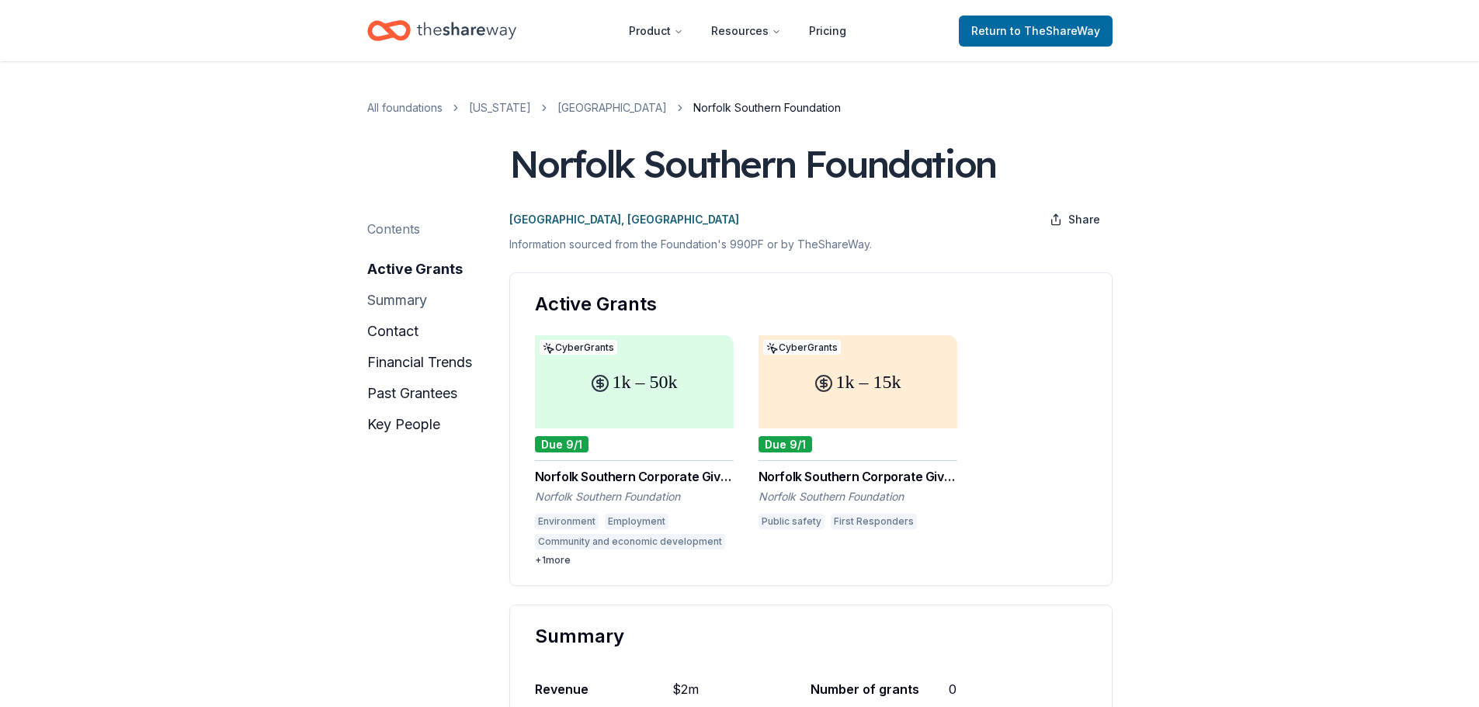
click at [394, 304] on button "summary" at bounding box center [397, 300] width 60 height 25
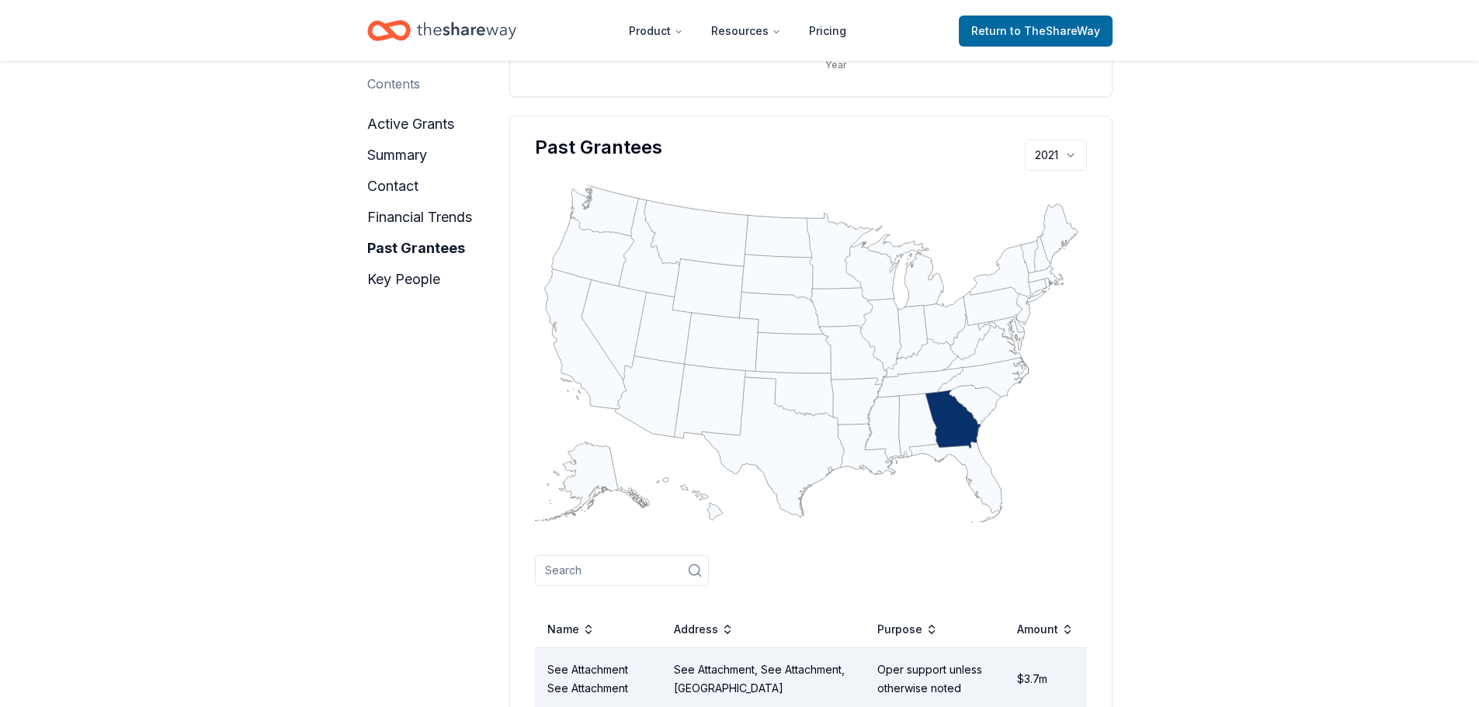
scroll to position [1356, 0]
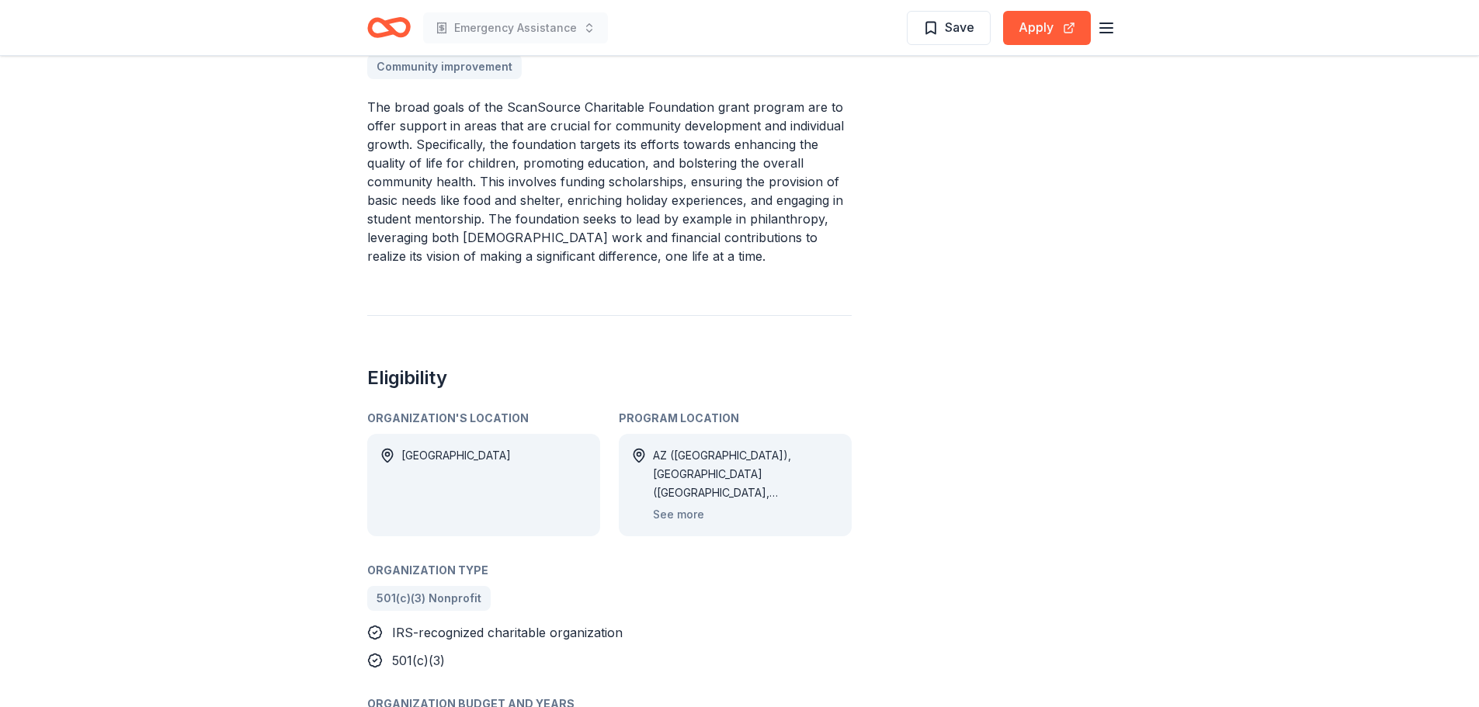
scroll to position [617, 0]
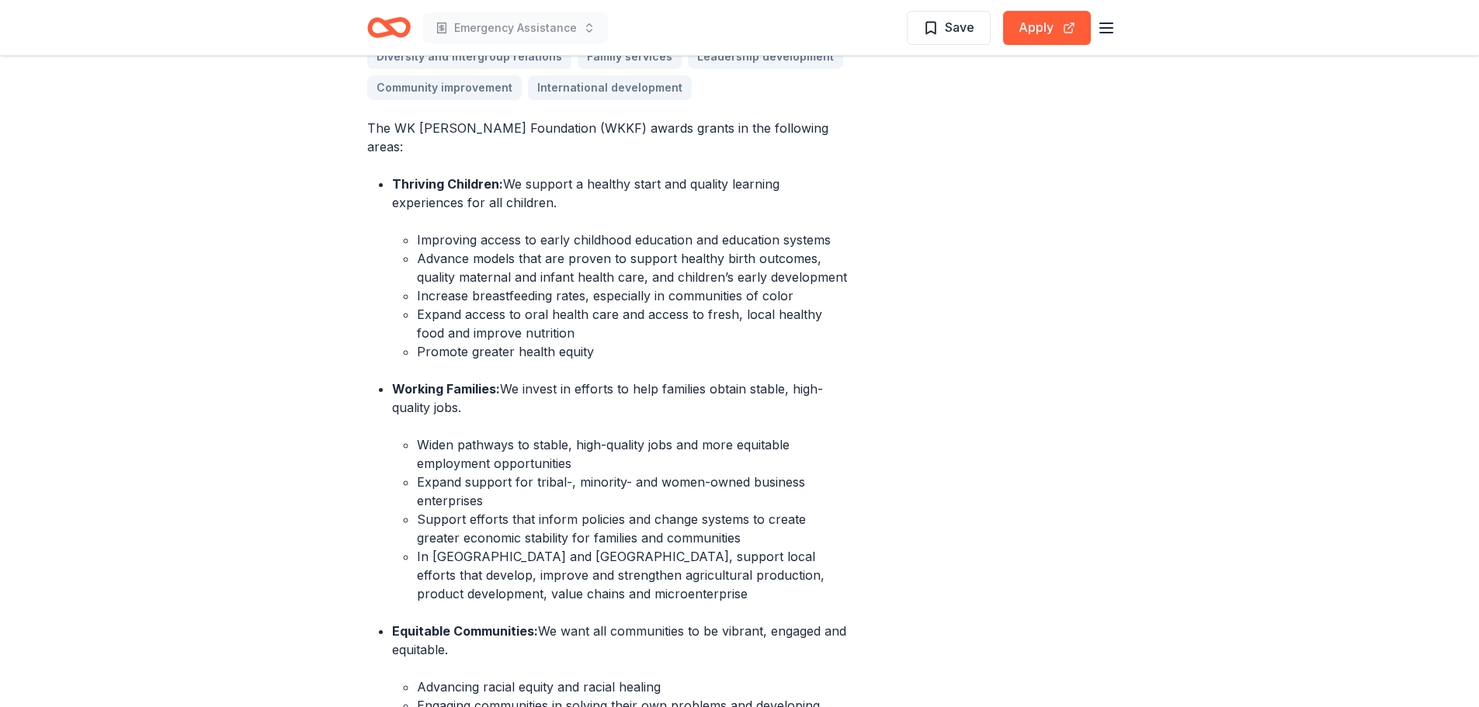
scroll to position [587, 0]
click at [1043, 16] on button "Apply" at bounding box center [1047, 28] width 88 height 34
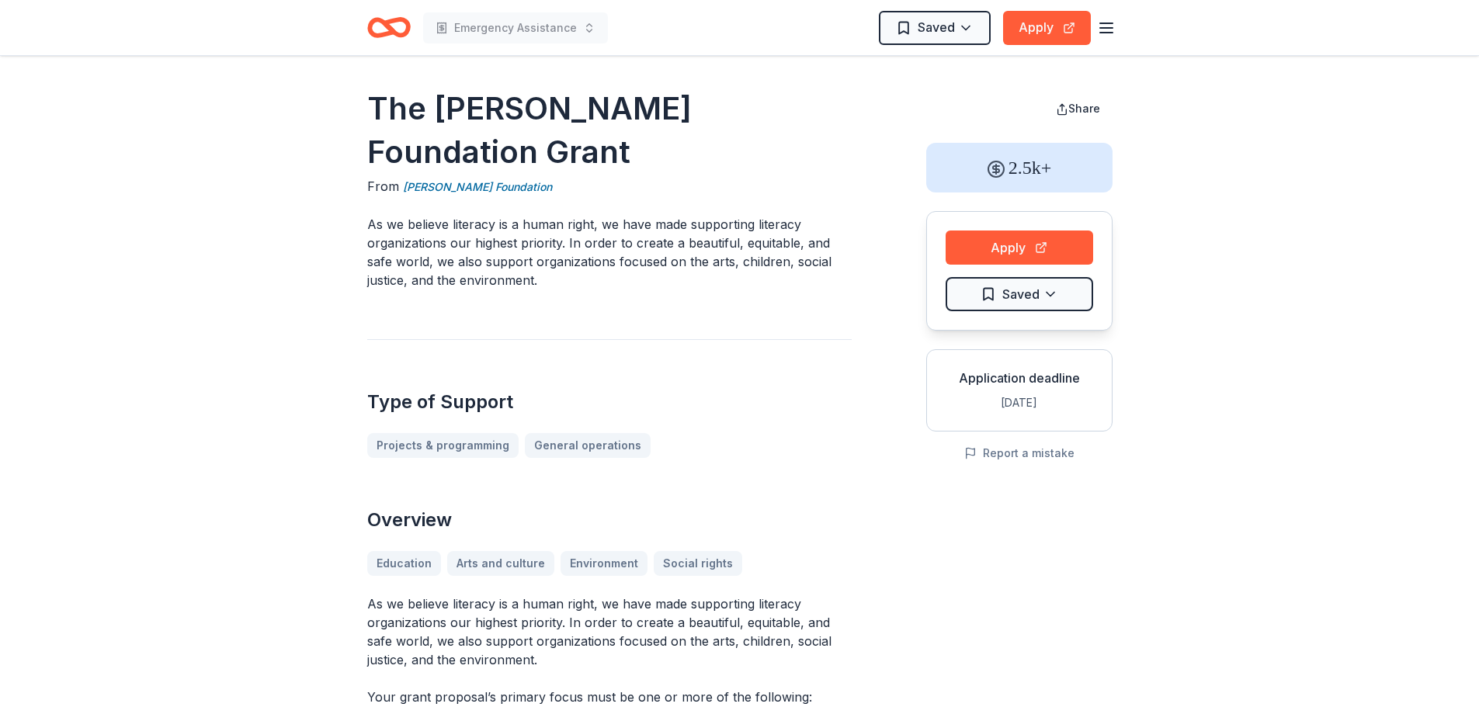
scroll to position [678, 0]
